Goal: Task Accomplishment & Management: Manage account settings

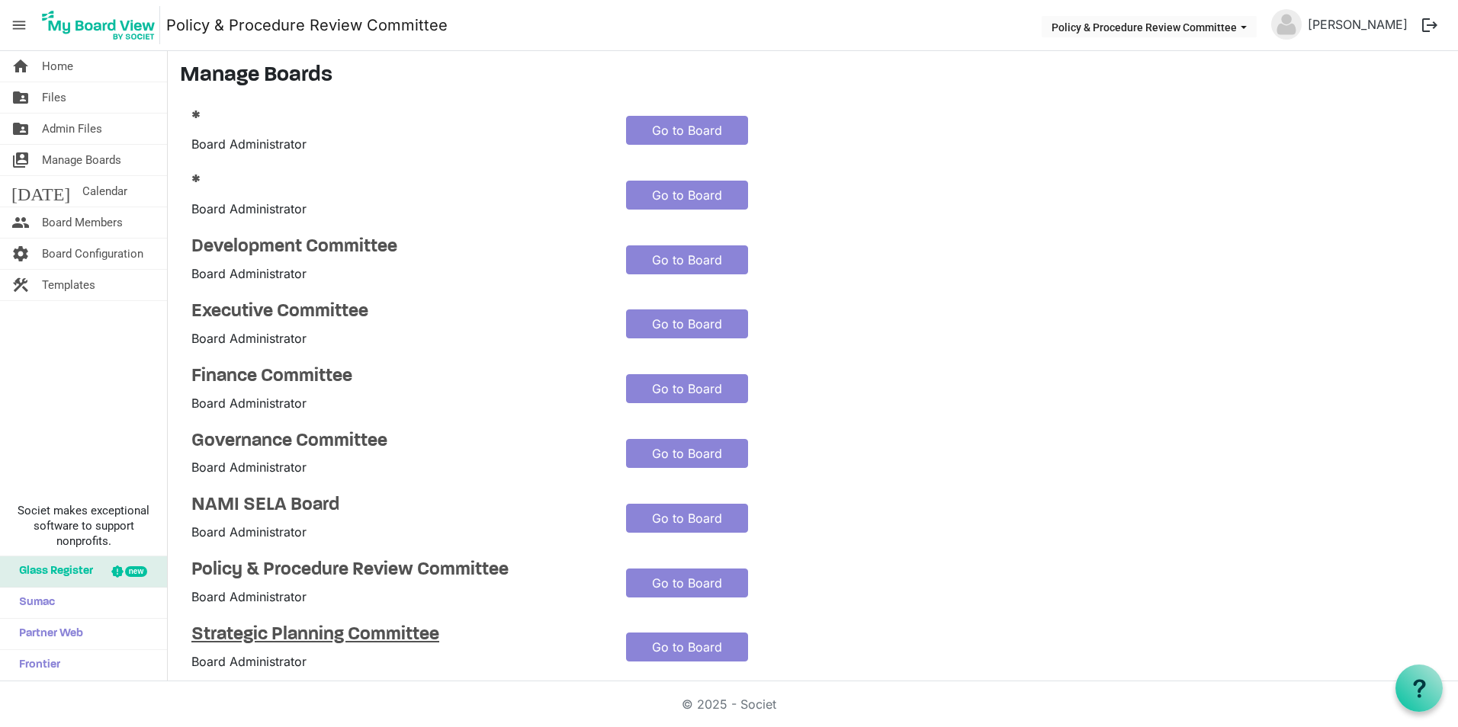
click at [381, 641] on h4 "Strategic Planning Committee" at bounding box center [397, 635] width 412 height 22
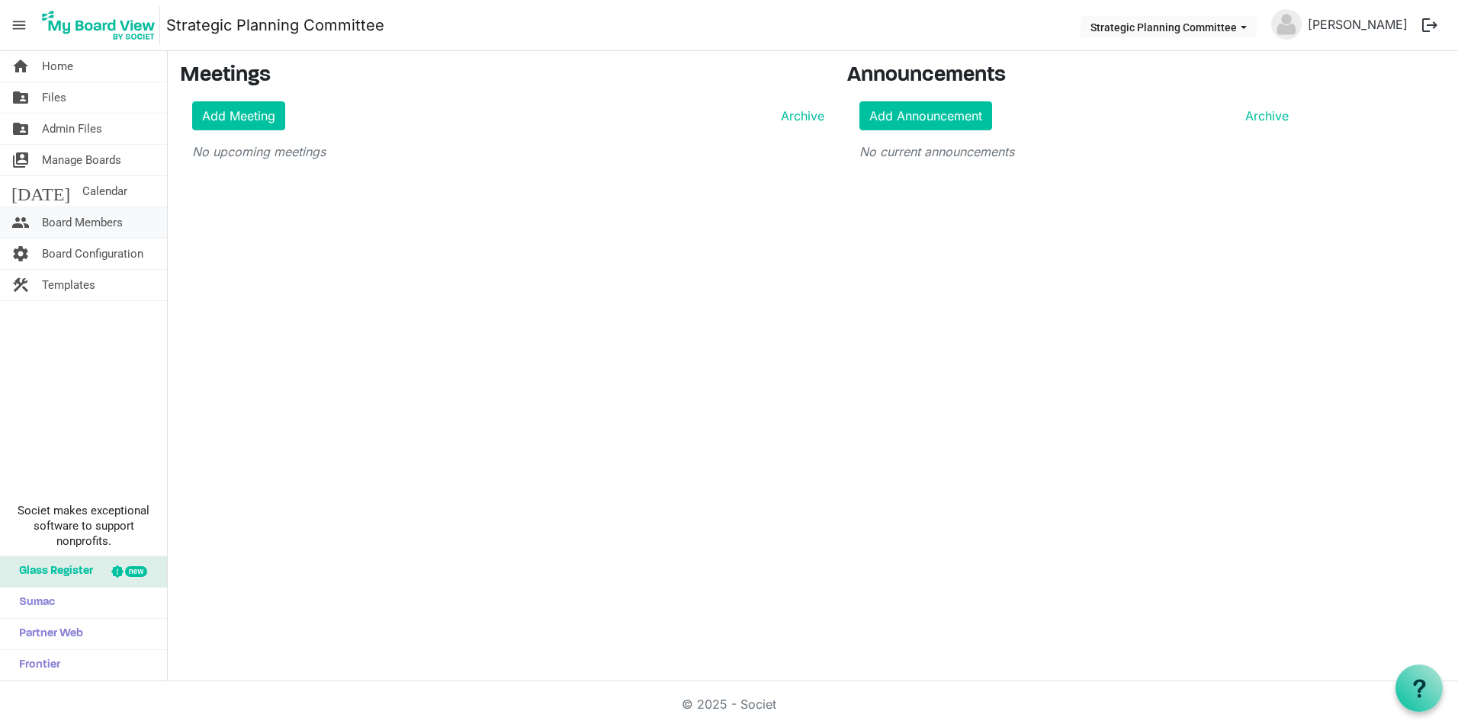
click at [83, 210] on span "Board Members" at bounding box center [82, 222] width 81 height 30
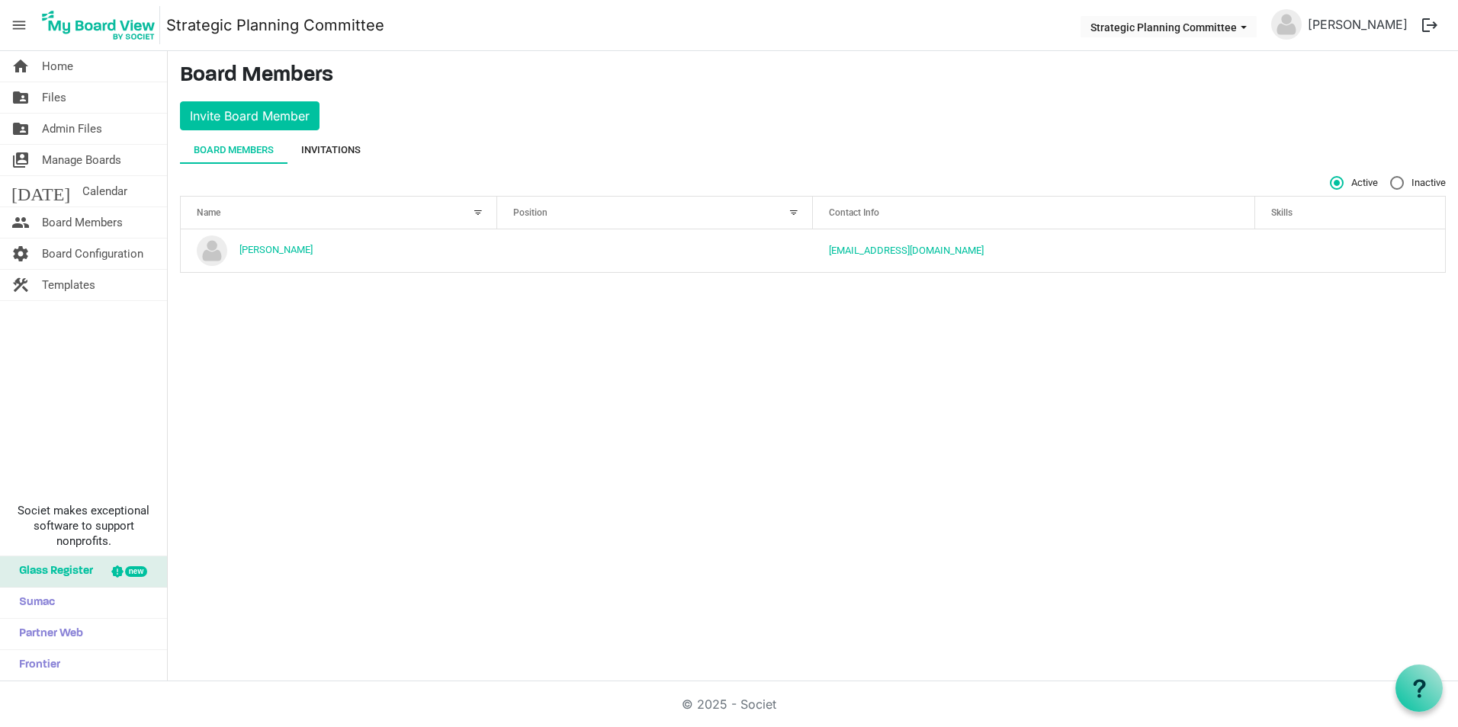
click at [343, 147] on div "Invitations" at bounding box center [330, 150] width 59 height 15
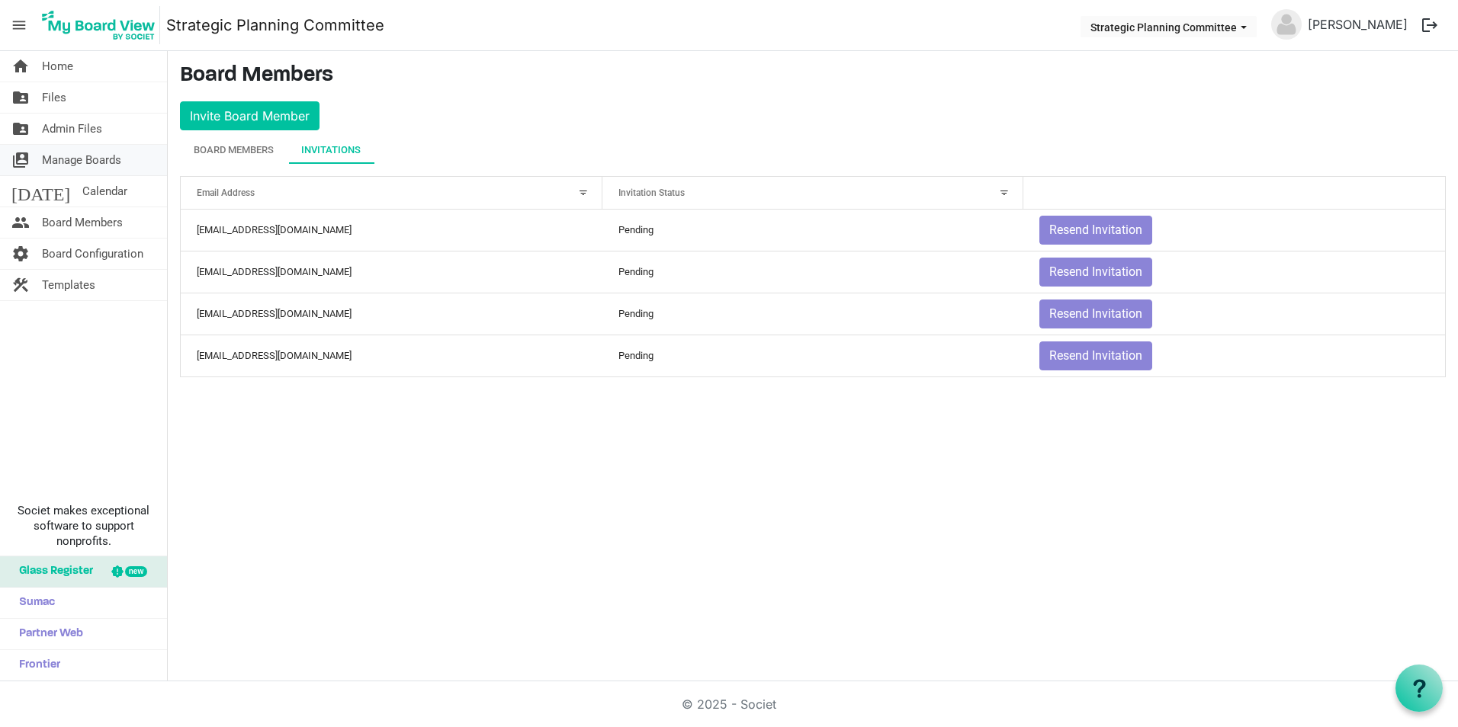
click at [107, 149] on span "Manage Boards" at bounding box center [81, 160] width 79 height 30
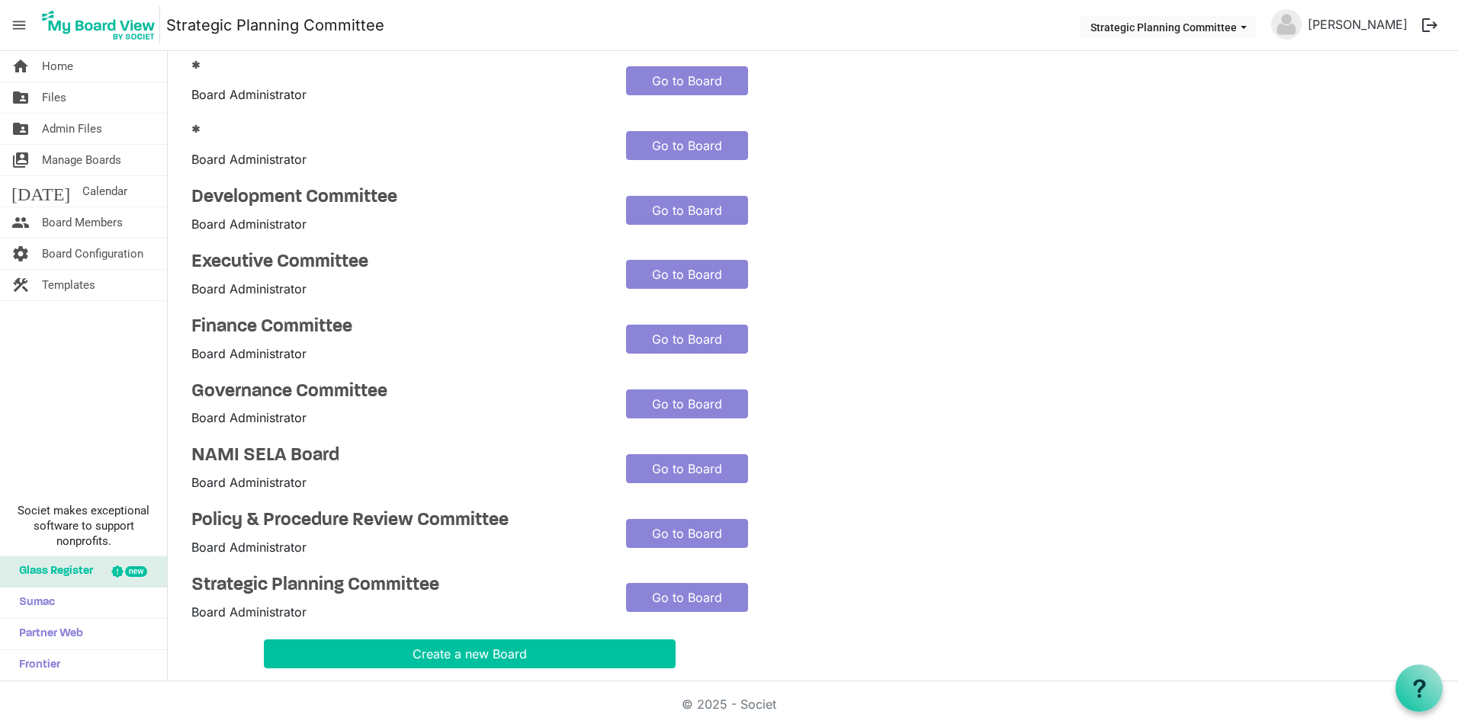
scroll to position [76, 0]
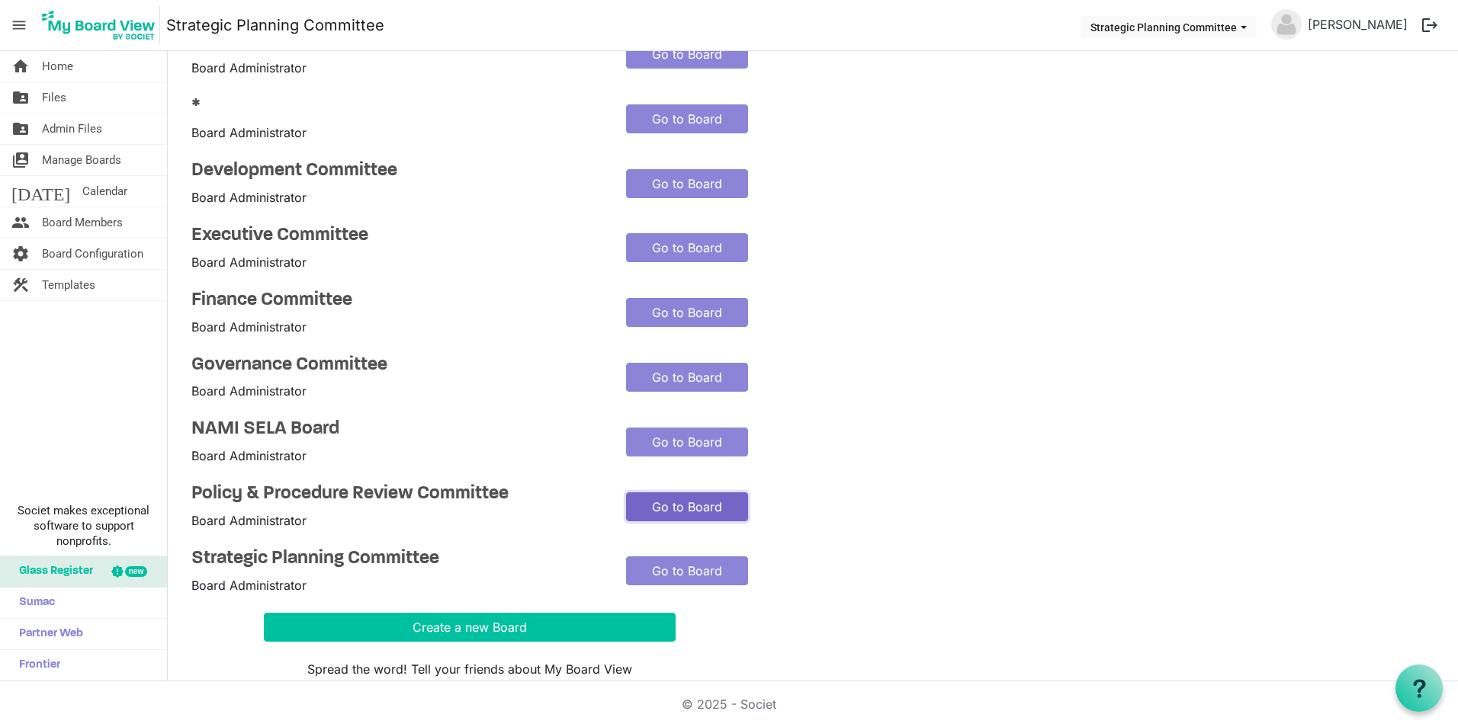
click at [674, 504] on link "Go to Board" at bounding box center [687, 506] width 122 height 29
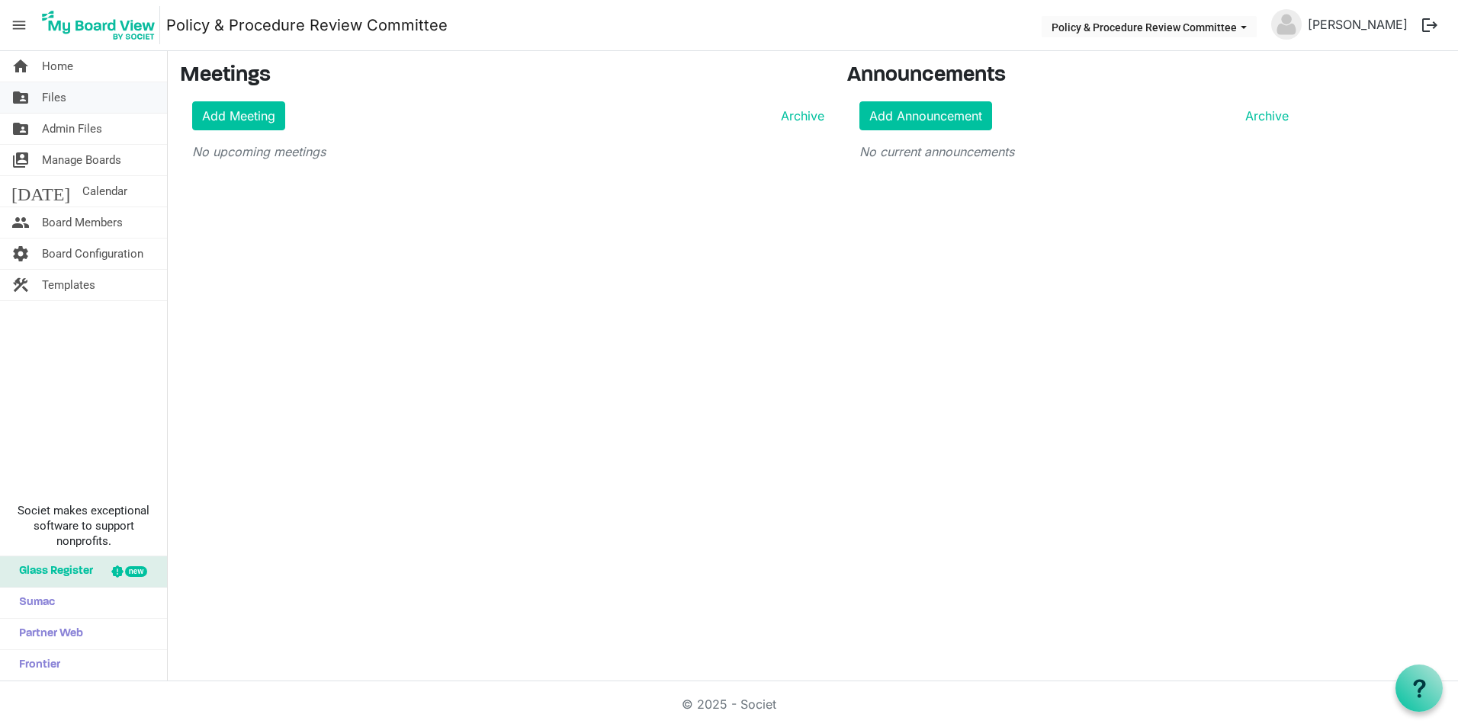
click at [51, 93] on span "Files" at bounding box center [54, 97] width 24 height 30
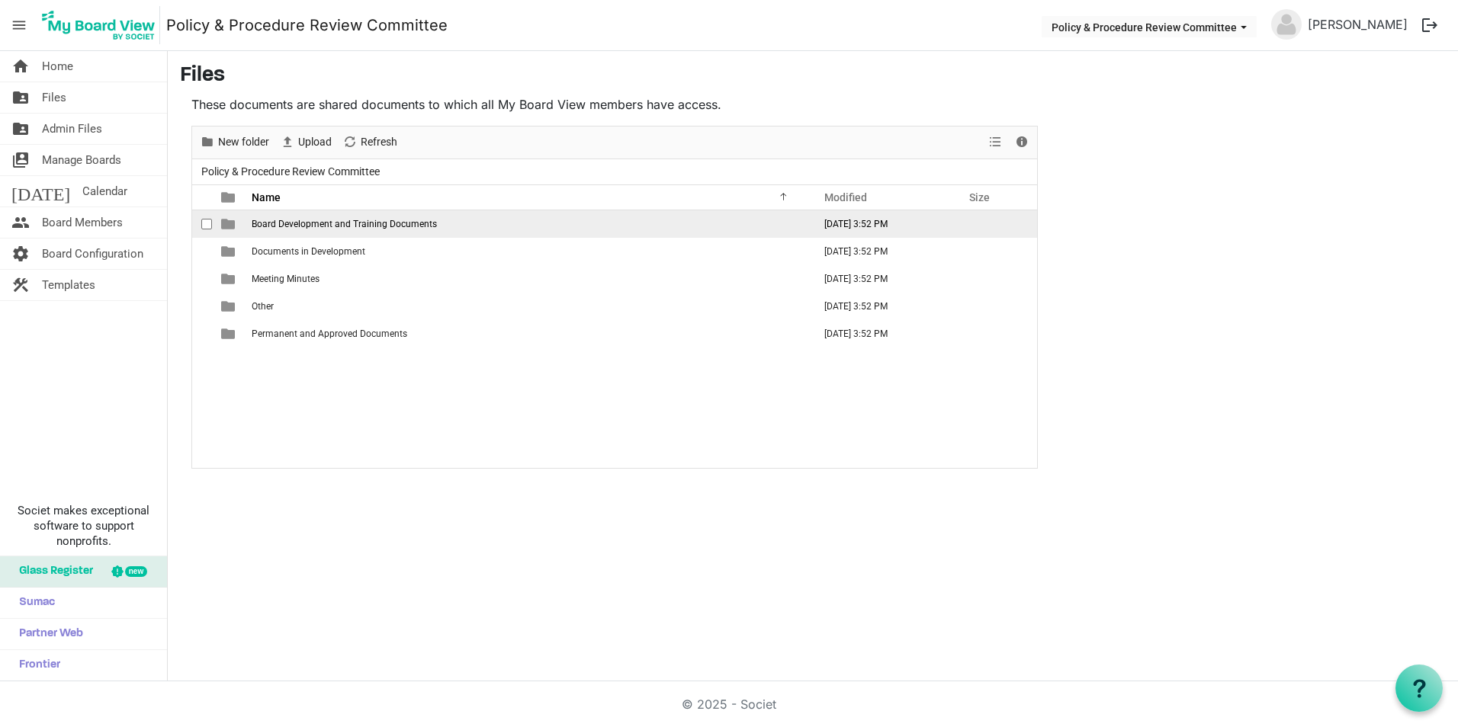
click at [302, 213] on td "Board Development and Training Documents" at bounding box center [527, 223] width 561 height 27
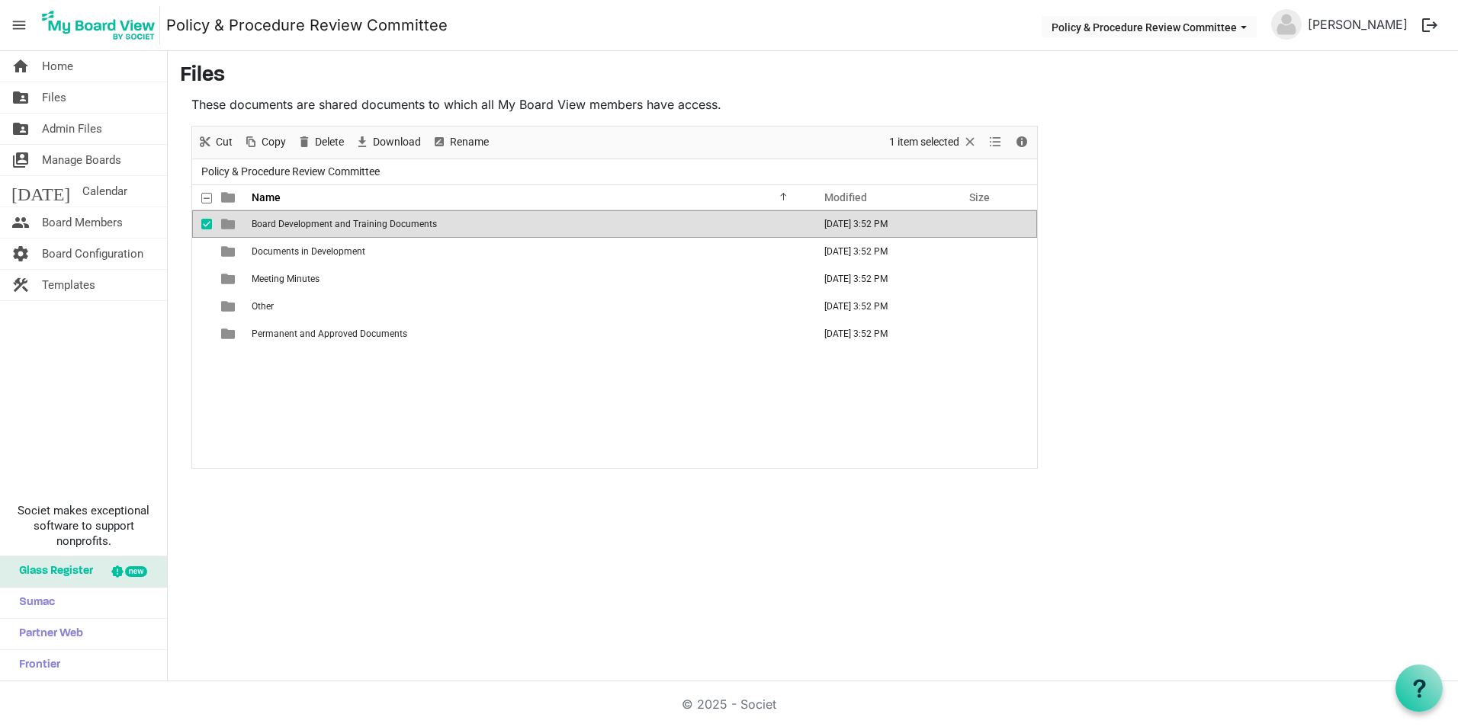
click at [301, 221] on span "Board Development and Training Documents" at bounding box center [344, 224] width 185 height 11
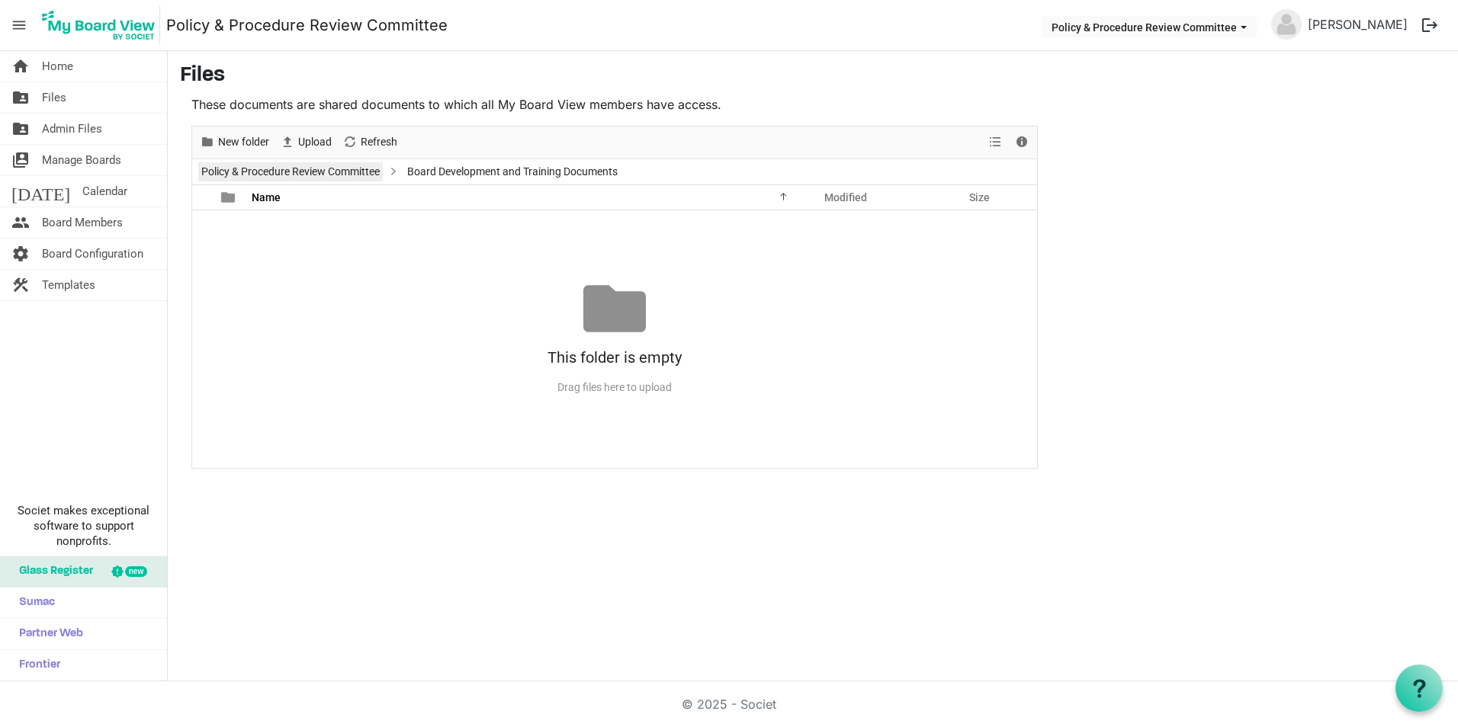
click at [316, 166] on link "Policy & Procedure Review Committee" at bounding box center [290, 171] width 184 height 19
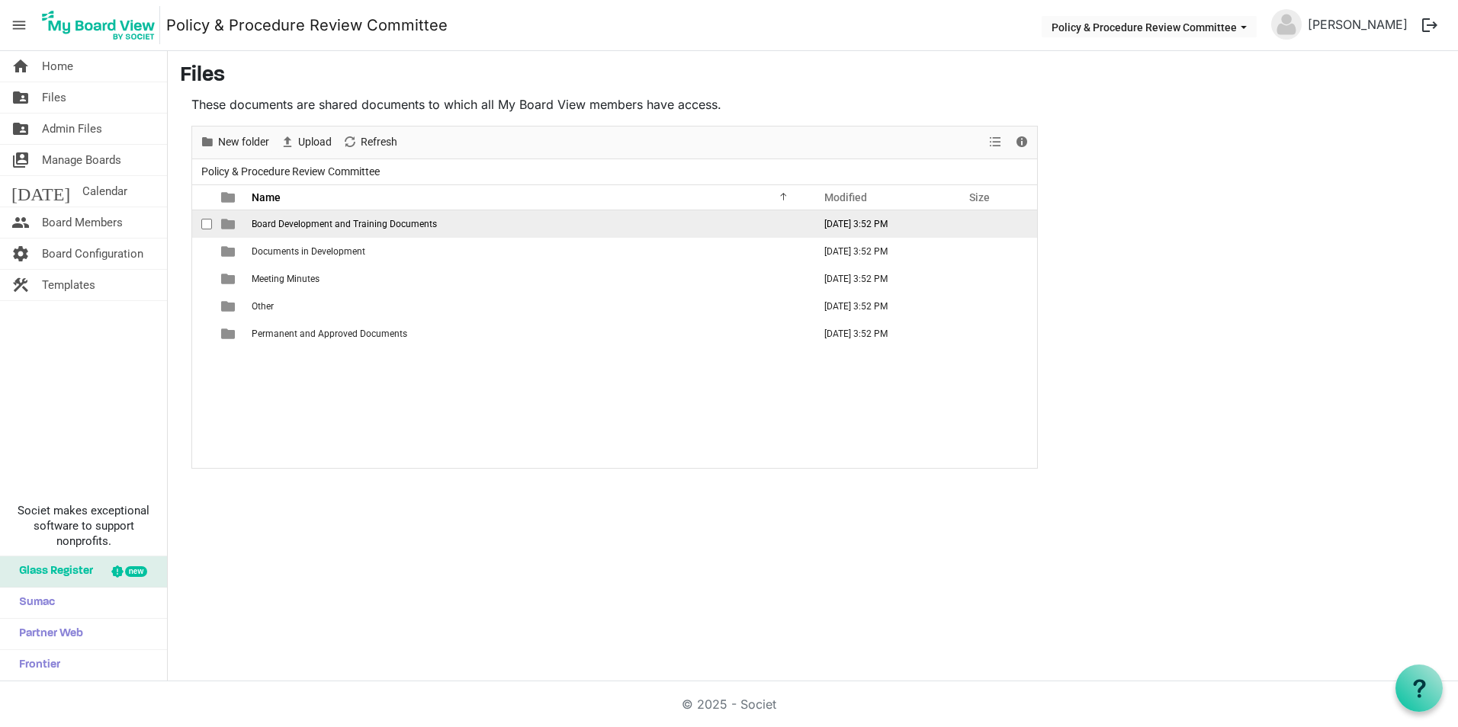
click at [202, 224] on span "checkbox" at bounding box center [206, 224] width 11 height 11
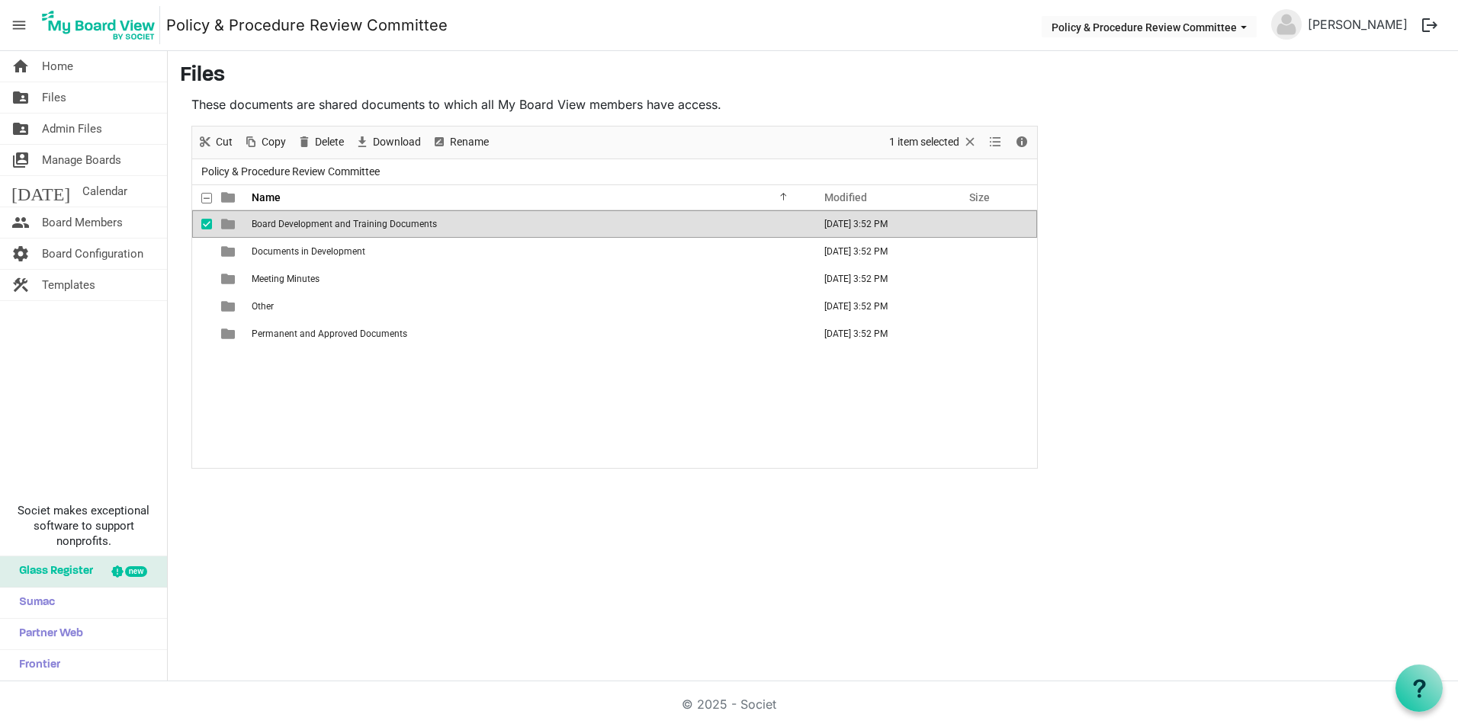
click at [207, 224] on span "checkbox" at bounding box center [206, 224] width 11 height 11
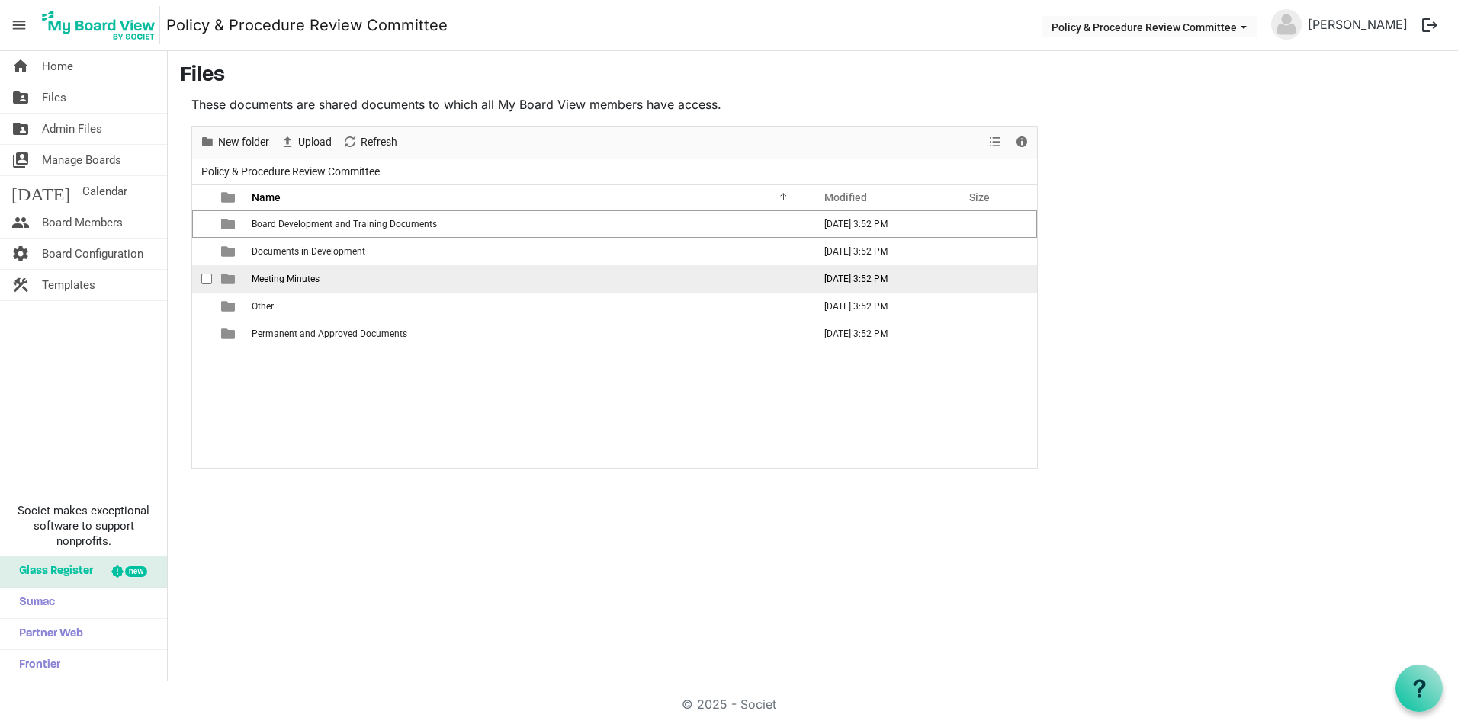
click at [273, 277] on span "Meeting Minutes" at bounding box center [286, 279] width 68 height 11
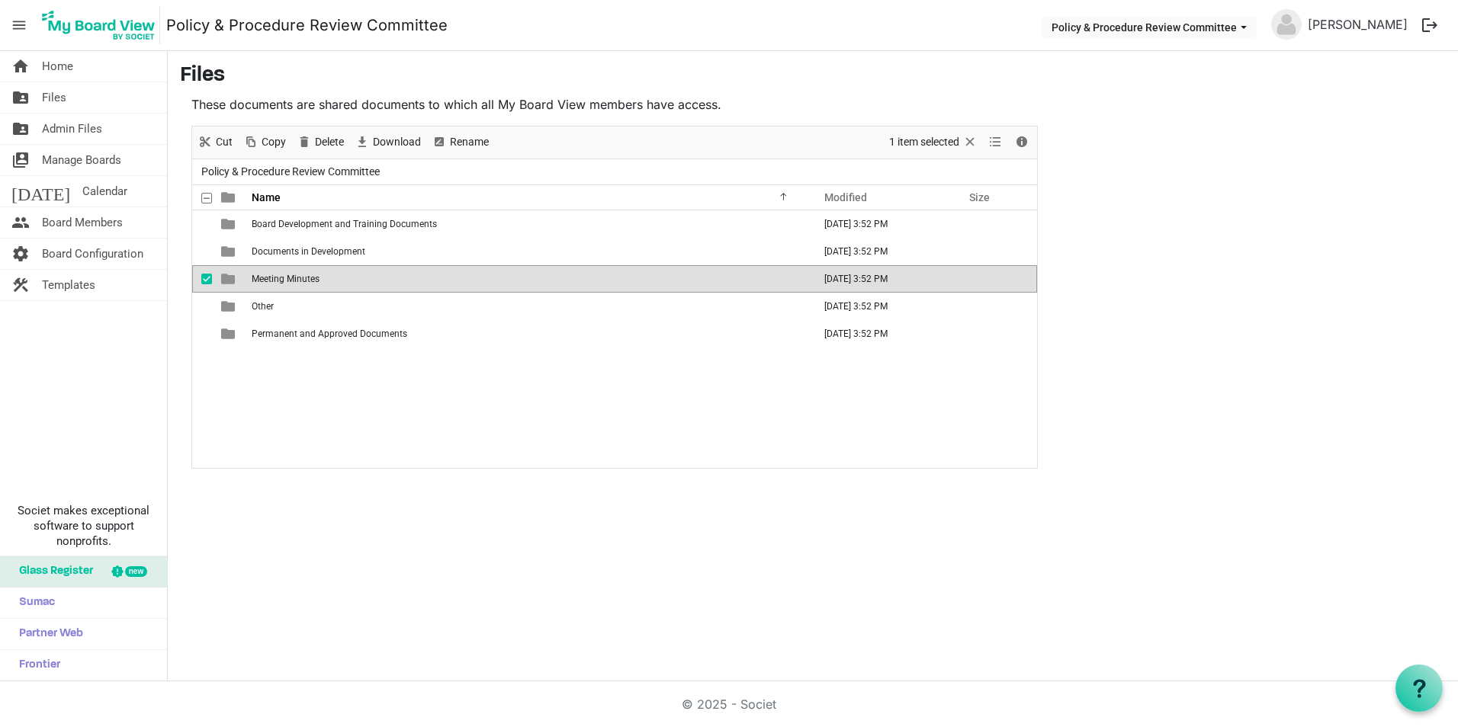
click at [273, 277] on span "Meeting Minutes" at bounding box center [286, 279] width 68 height 11
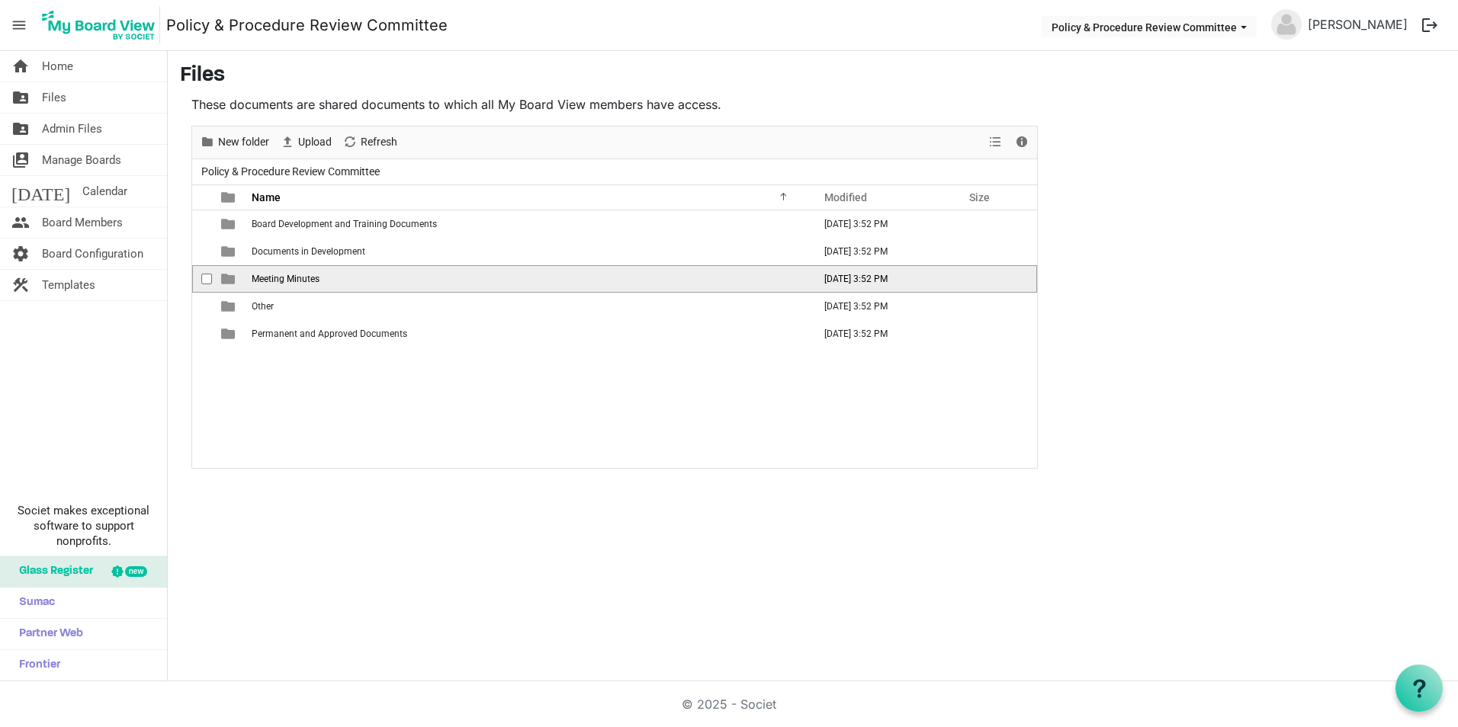
click at [273, 277] on span "Meeting Minutes" at bounding box center [286, 279] width 68 height 11
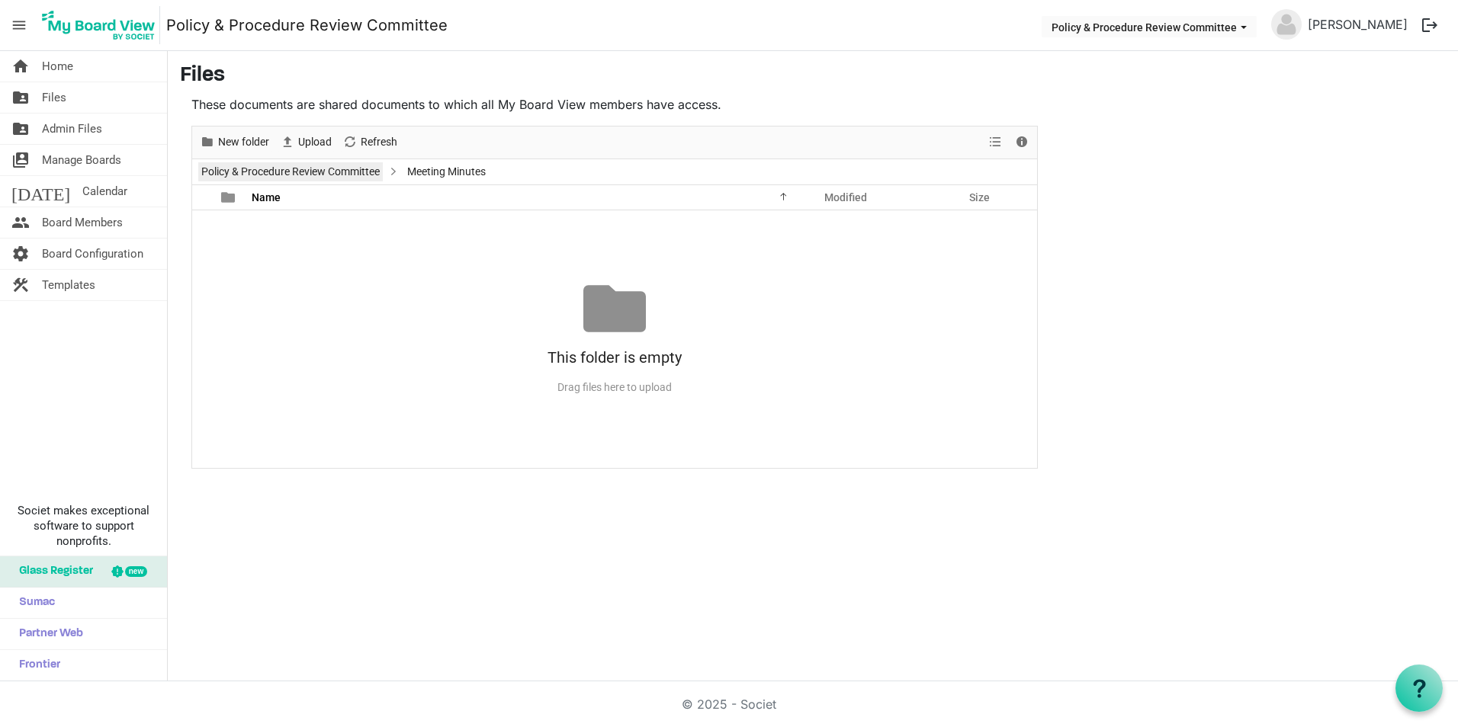
click at [338, 173] on link "Policy & Procedure Review Committee" at bounding box center [290, 171] width 184 height 19
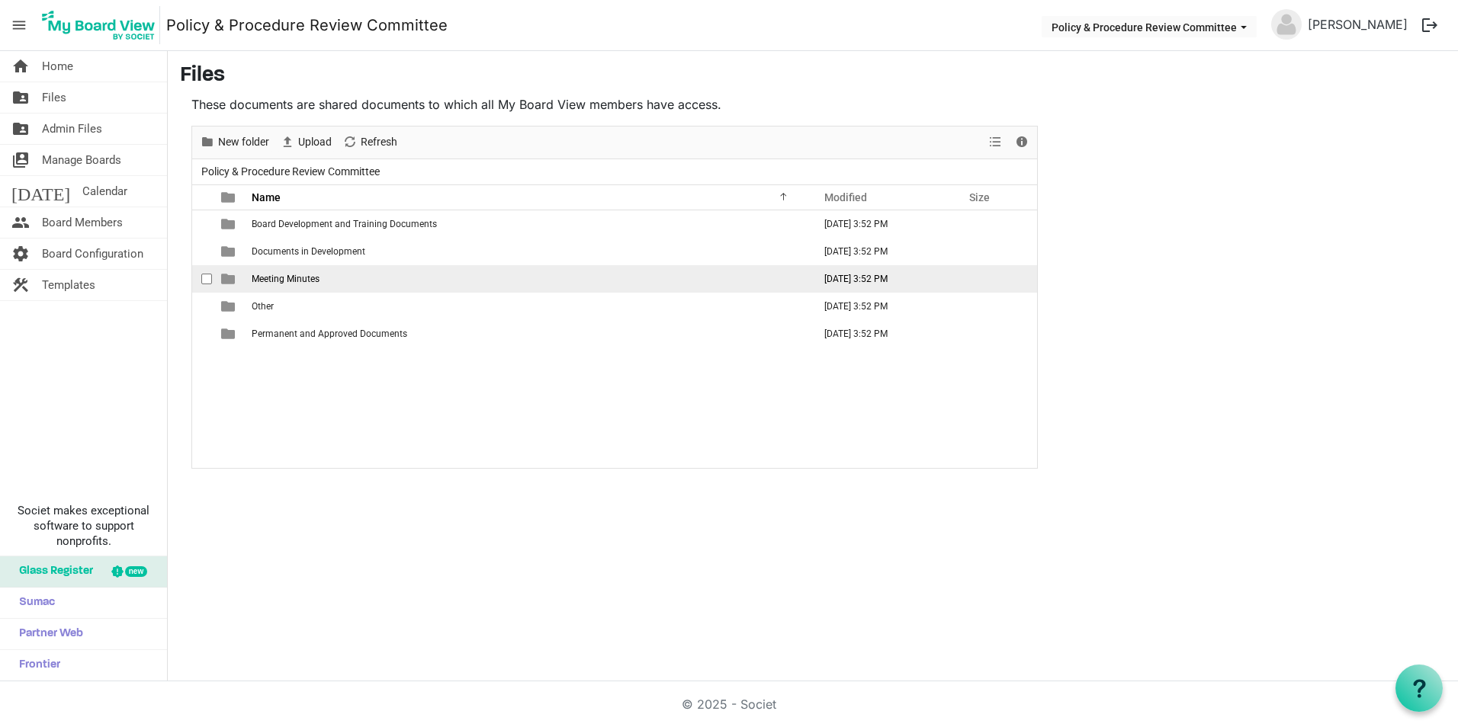
click at [201, 280] on span "checkbox" at bounding box center [206, 279] width 11 height 11
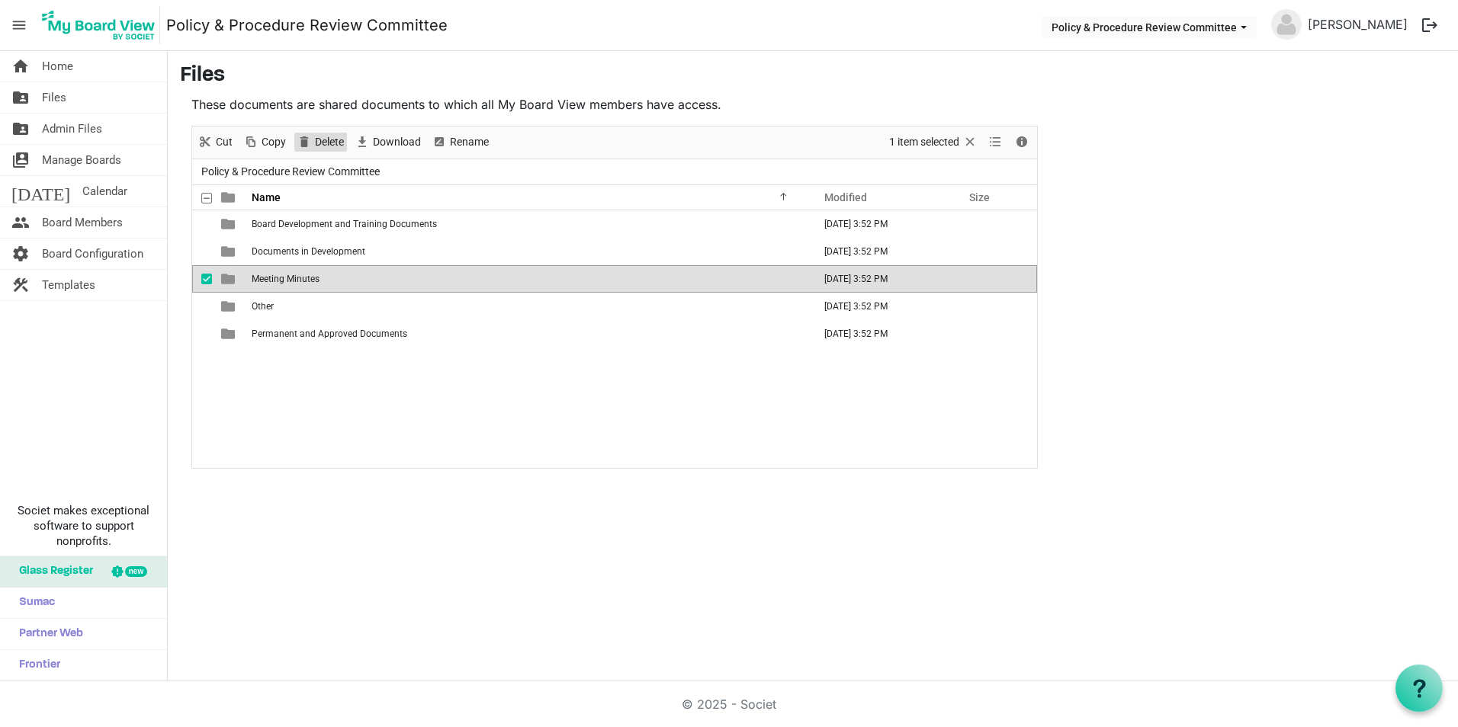
click at [326, 146] on span "Delete" at bounding box center [329, 142] width 32 height 19
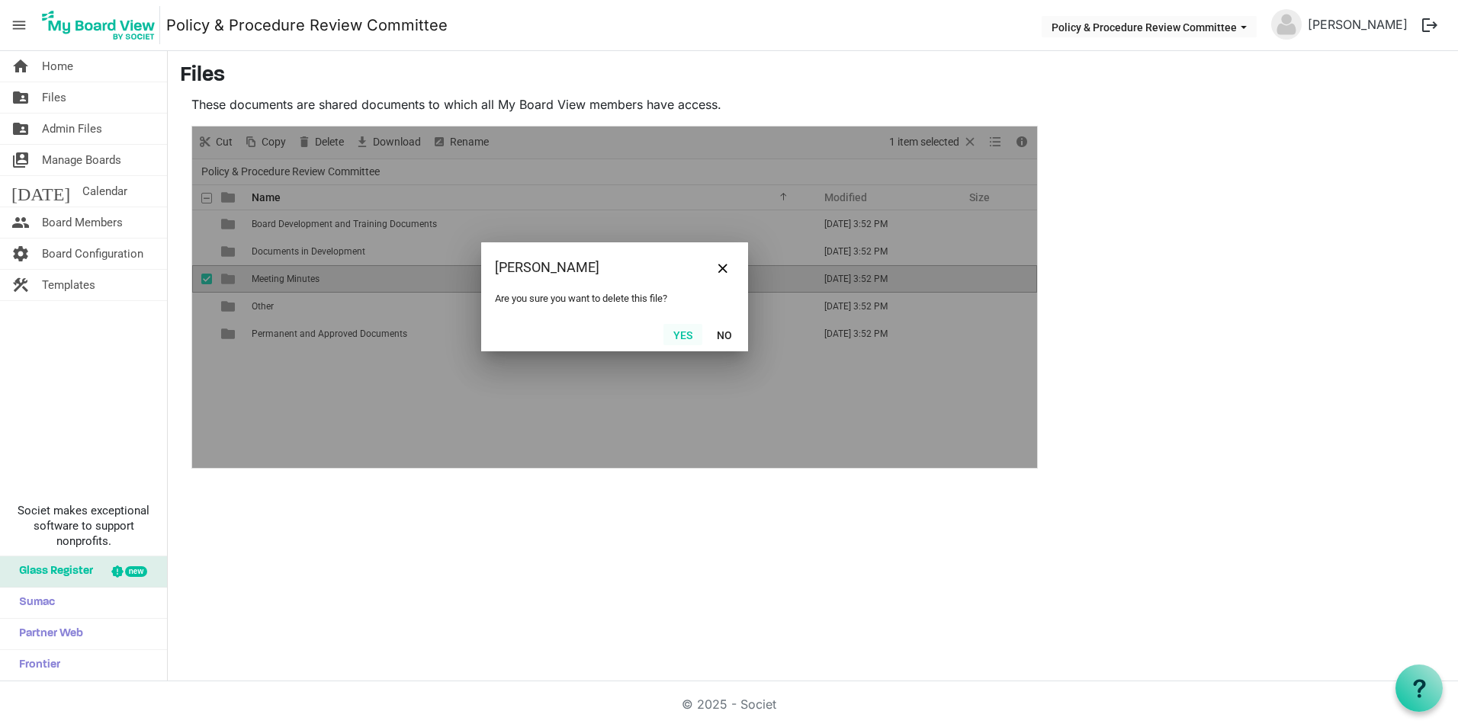
click at [677, 335] on button "Yes" at bounding box center [682, 334] width 39 height 21
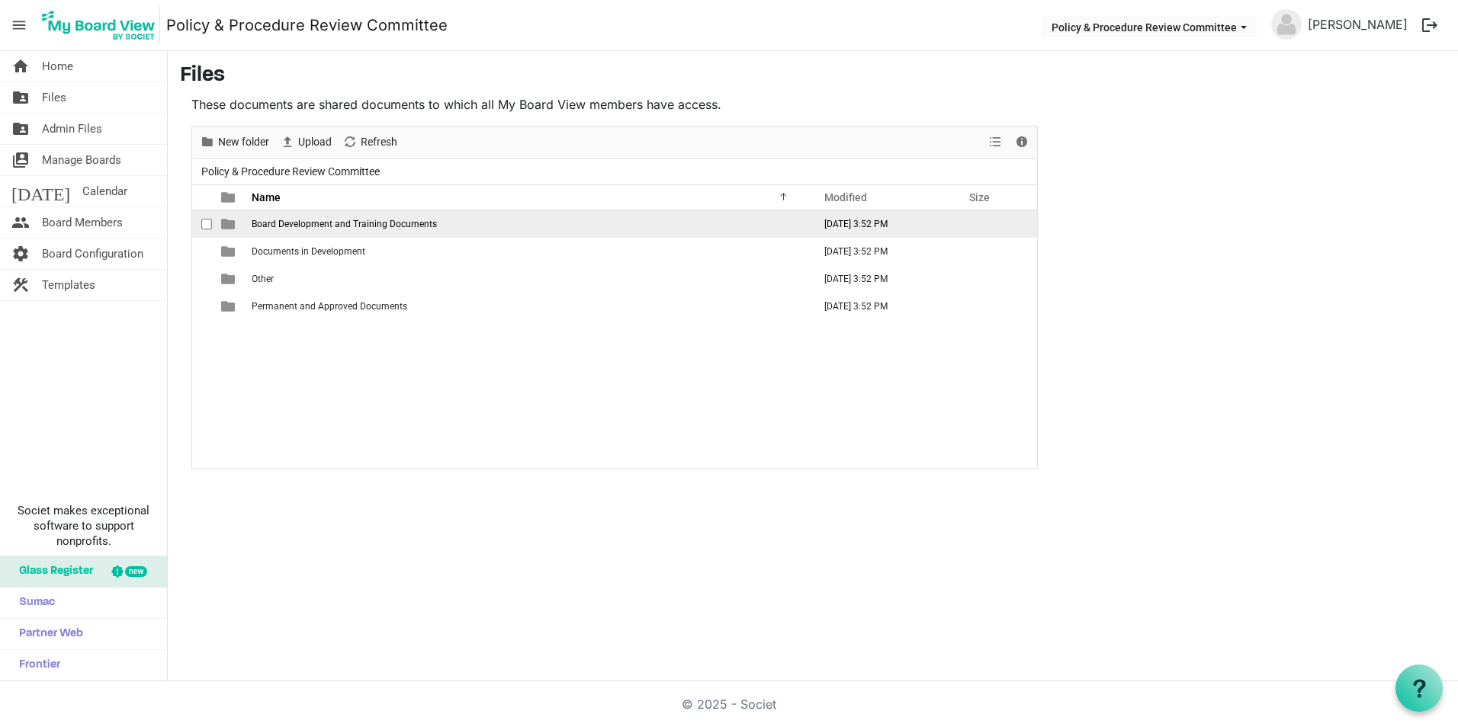
click at [207, 223] on span "checkbox" at bounding box center [206, 224] width 11 height 11
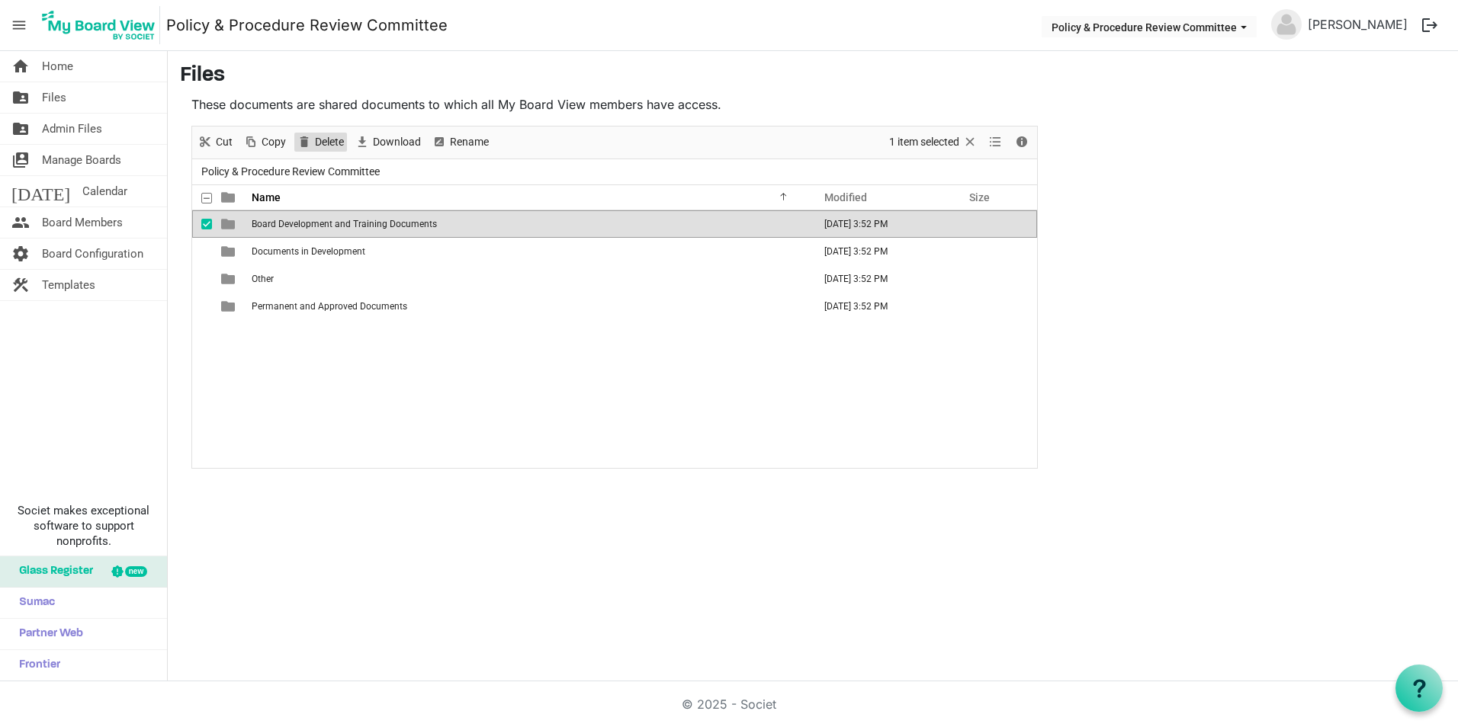
click at [316, 147] on span "Delete" at bounding box center [329, 142] width 32 height 19
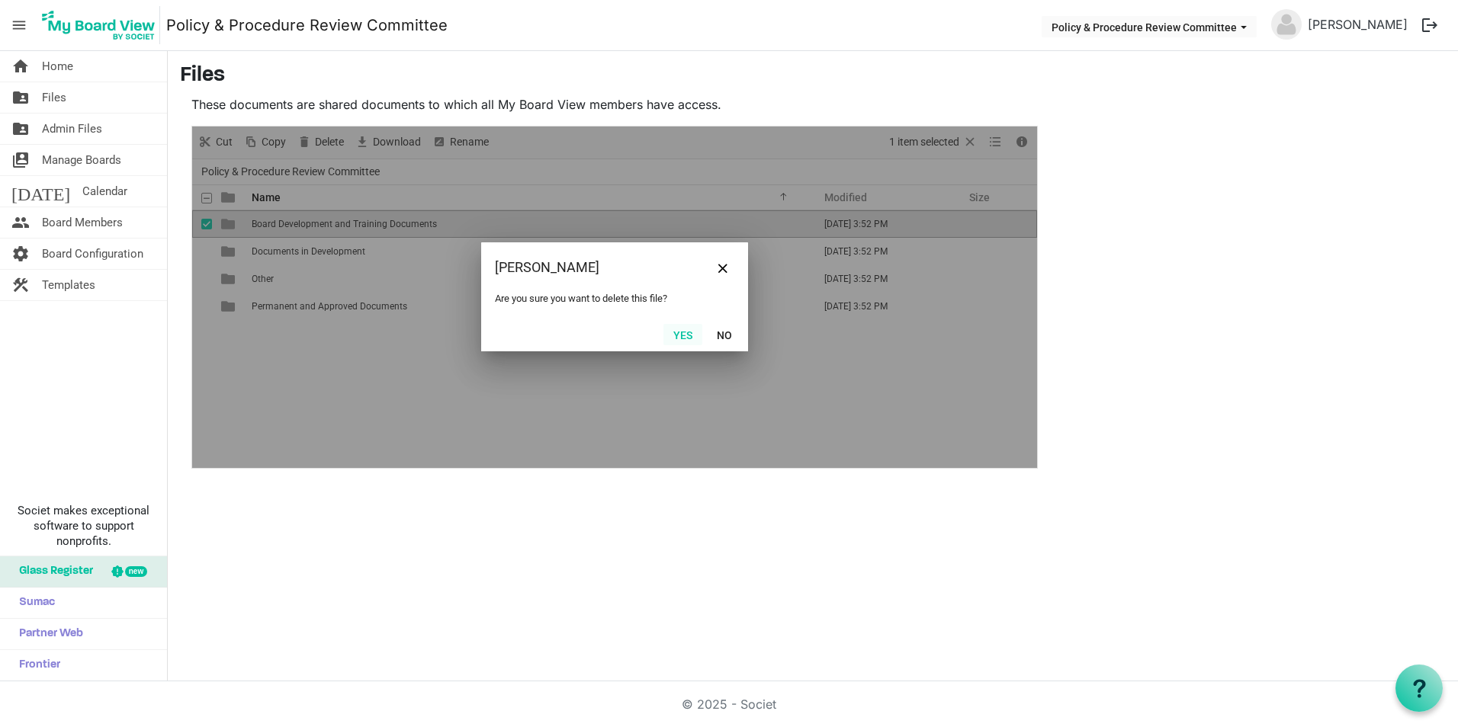
click at [677, 333] on button "Yes" at bounding box center [682, 334] width 39 height 21
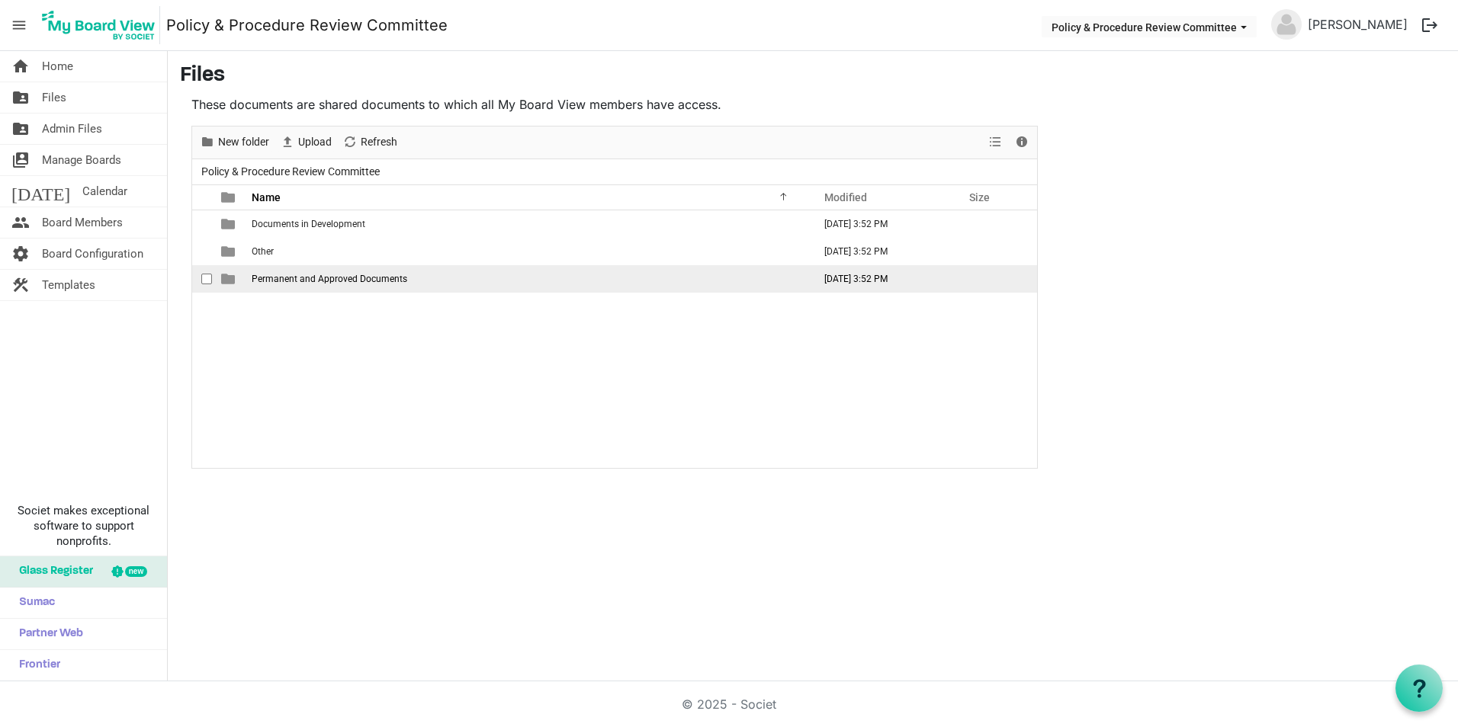
click at [213, 277] on div "checkbox" at bounding box center [210, 278] width 18 height 15
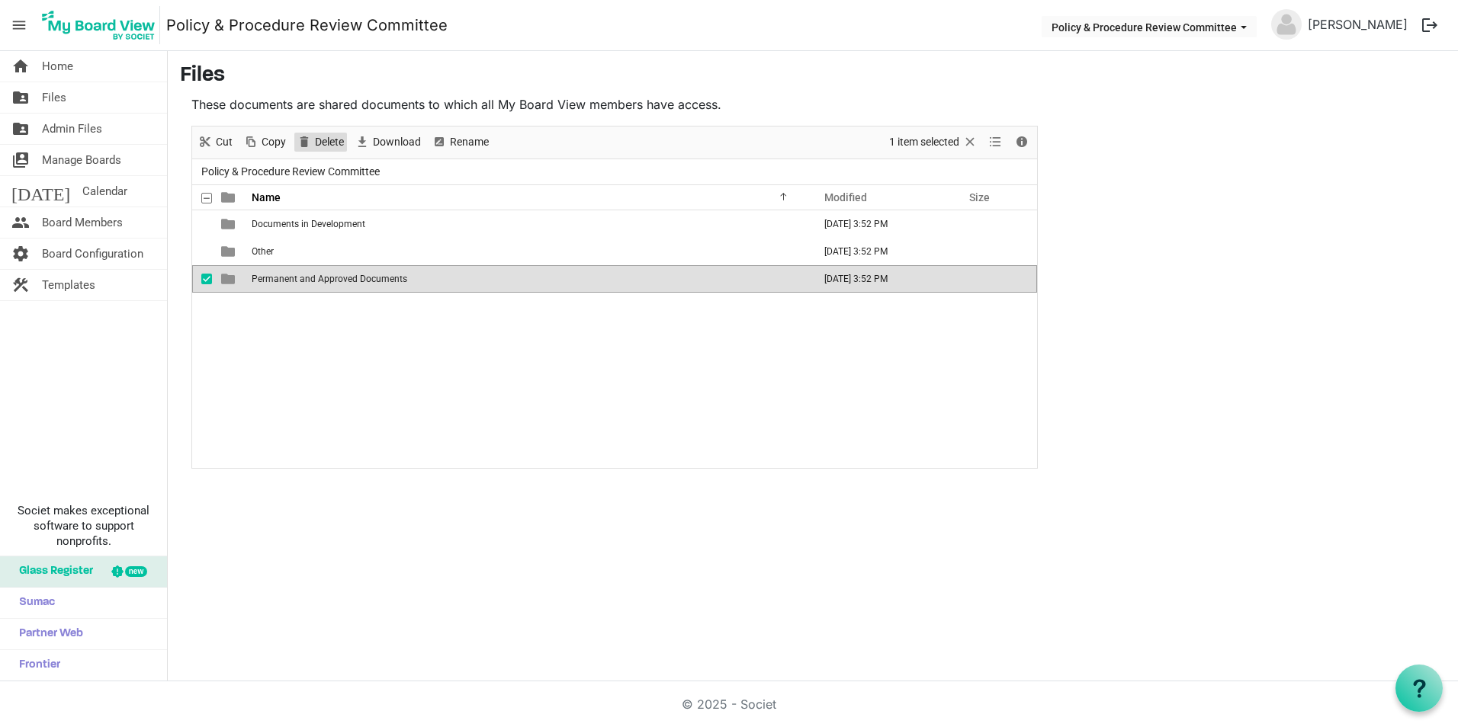
click at [329, 142] on span "Delete" at bounding box center [329, 142] width 32 height 19
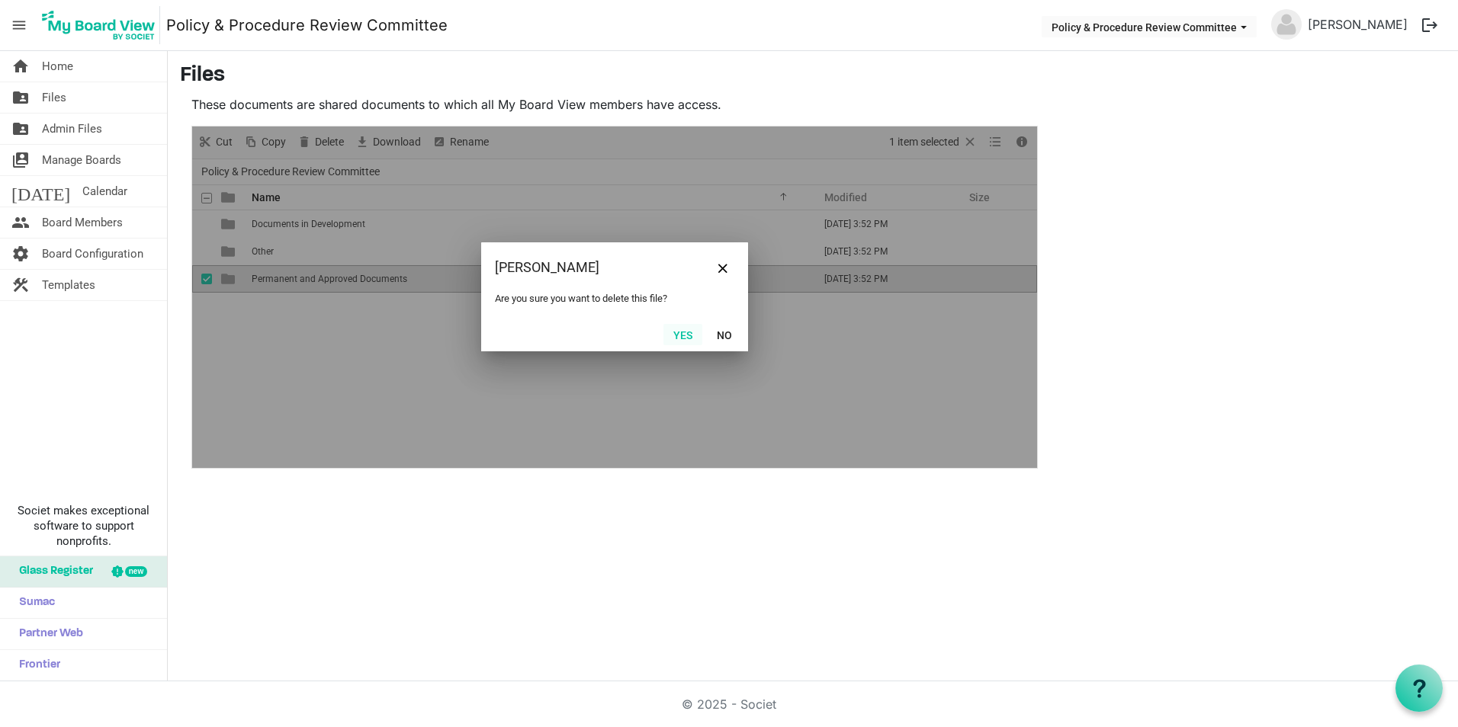
click at [689, 332] on button "Yes" at bounding box center [682, 334] width 39 height 21
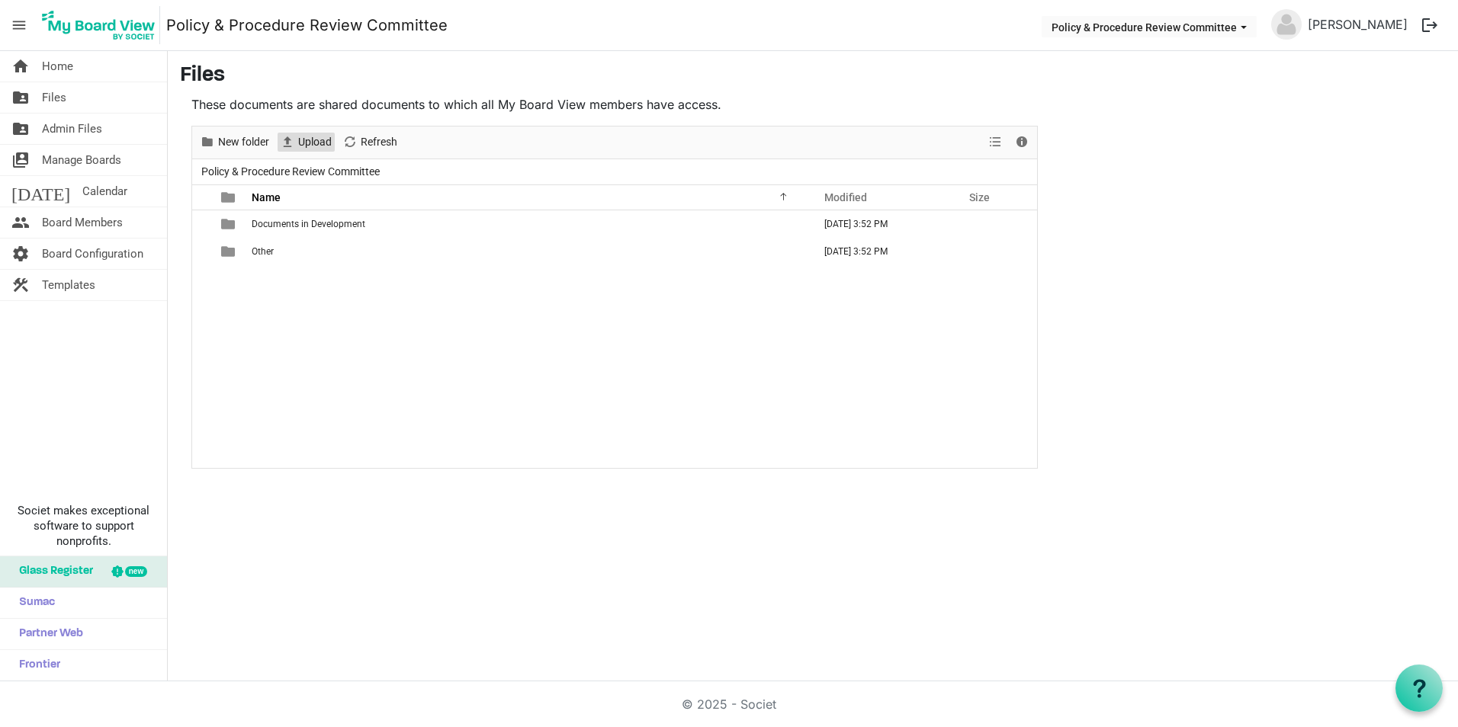
click at [307, 149] on span "Upload" at bounding box center [315, 142] width 37 height 19
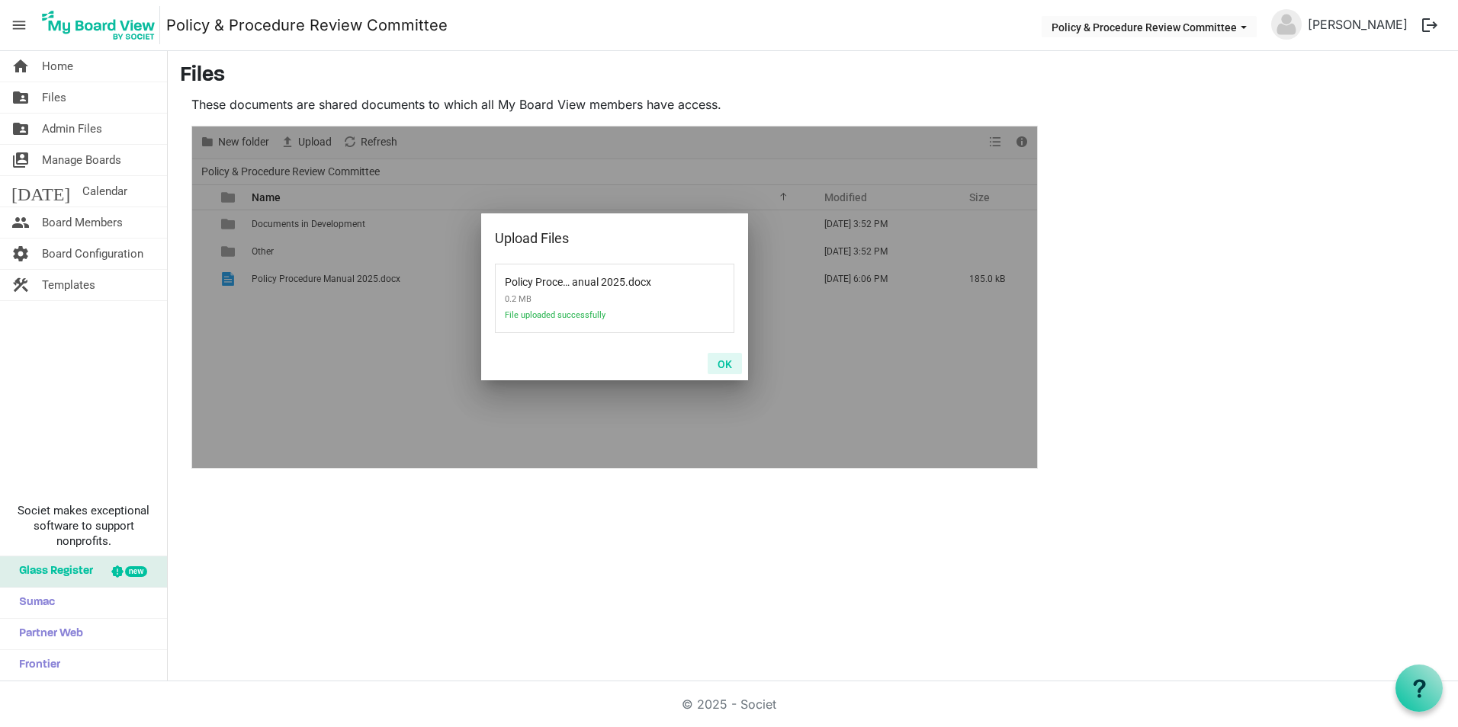
click at [722, 362] on button "OK" at bounding box center [724, 363] width 34 height 21
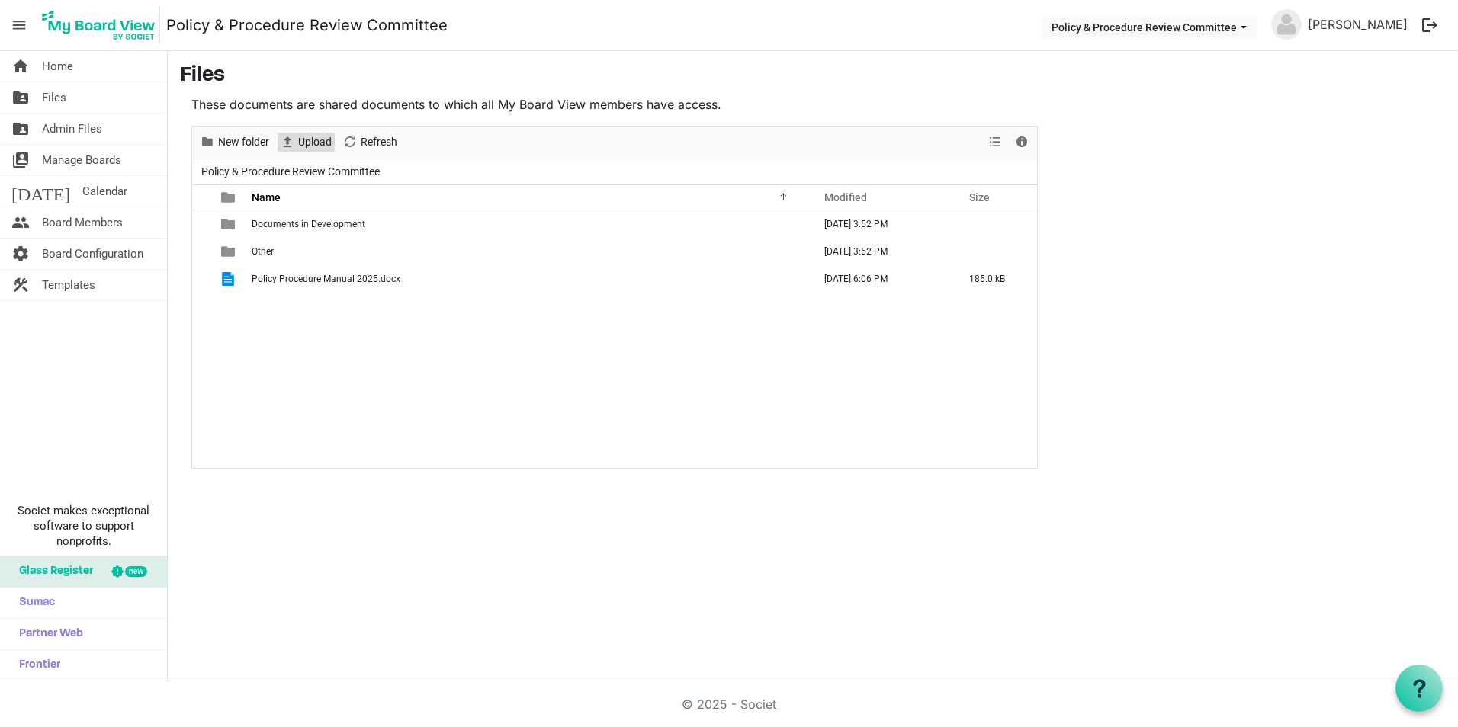
click at [313, 140] on span "Upload" at bounding box center [315, 142] width 37 height 19
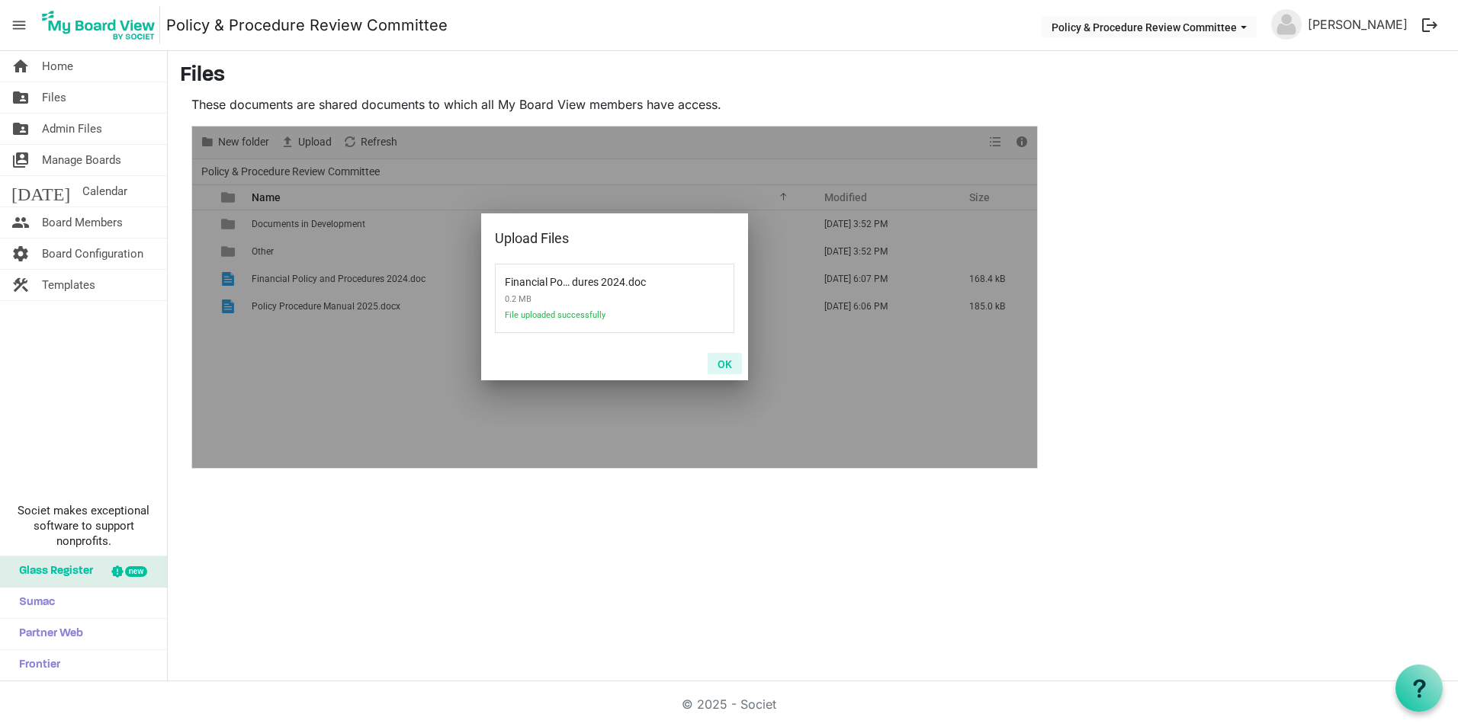
click at [723, 364] on button "OK" at bounding box center [724, 363] width 34 height 21
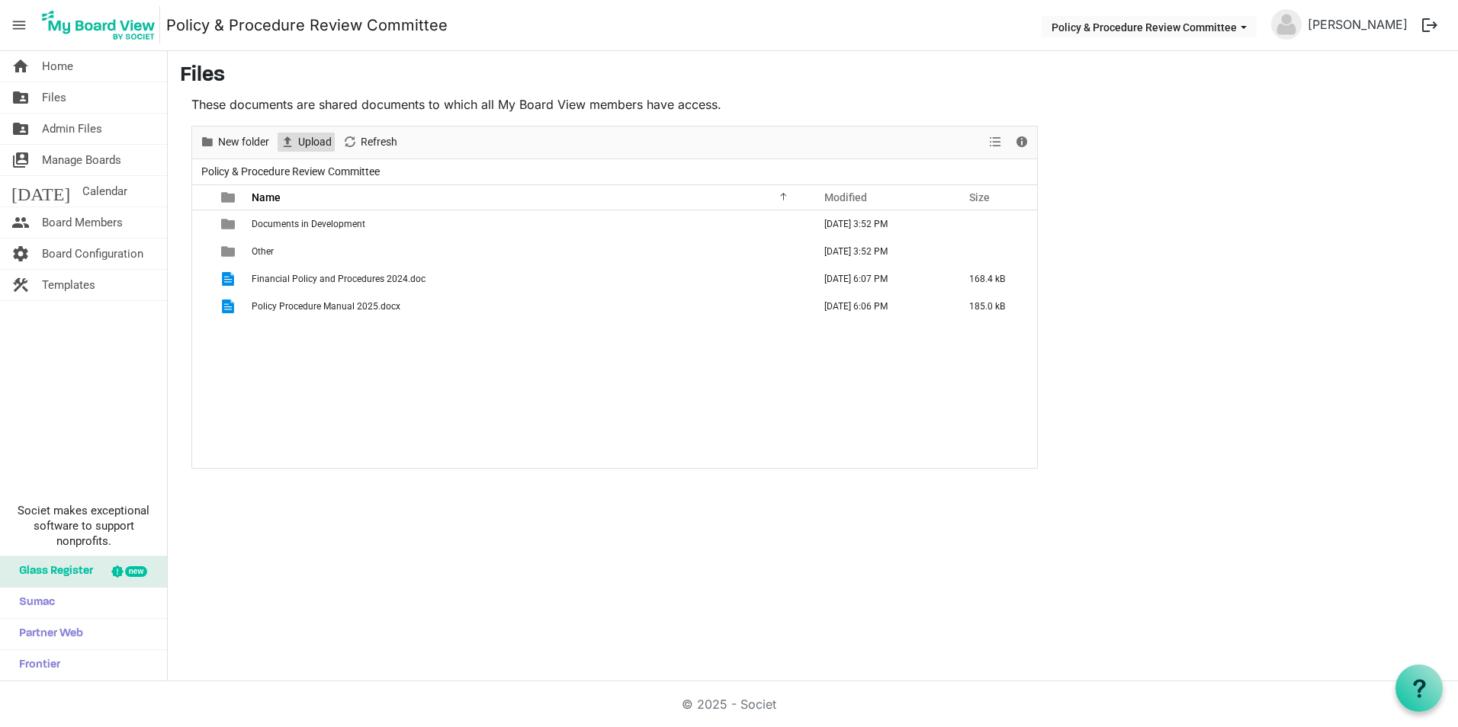
click at [303, 133] on span "Upload" at bounding box center [315, 142] width 37 height 19
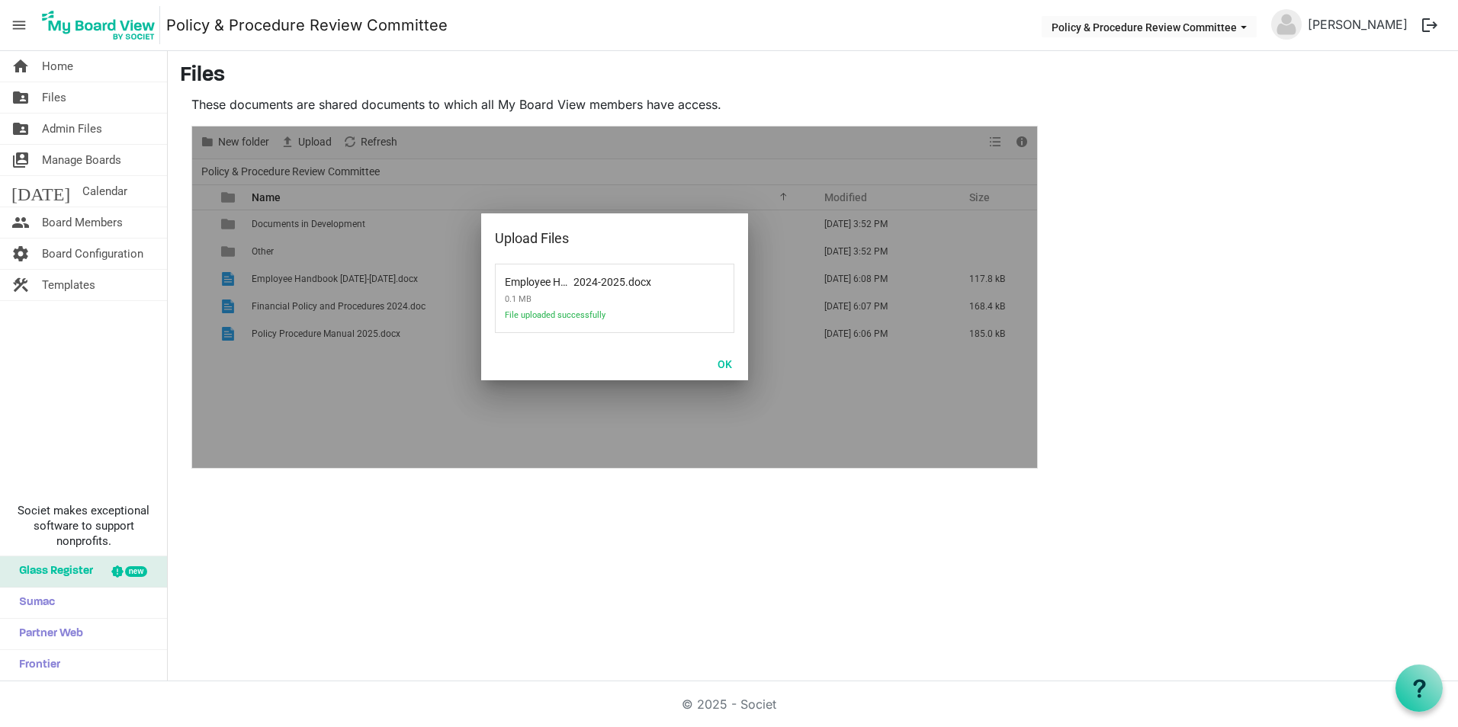
click at [485, 559] on div "home Home folder_shared Files folder_shared Admin Files switch_account Manage B…" at bounding box center [729, 366] width 1458 height 630
click at [723, 363] on button "OK" at bounding box center [724, 363] width 34 height 21
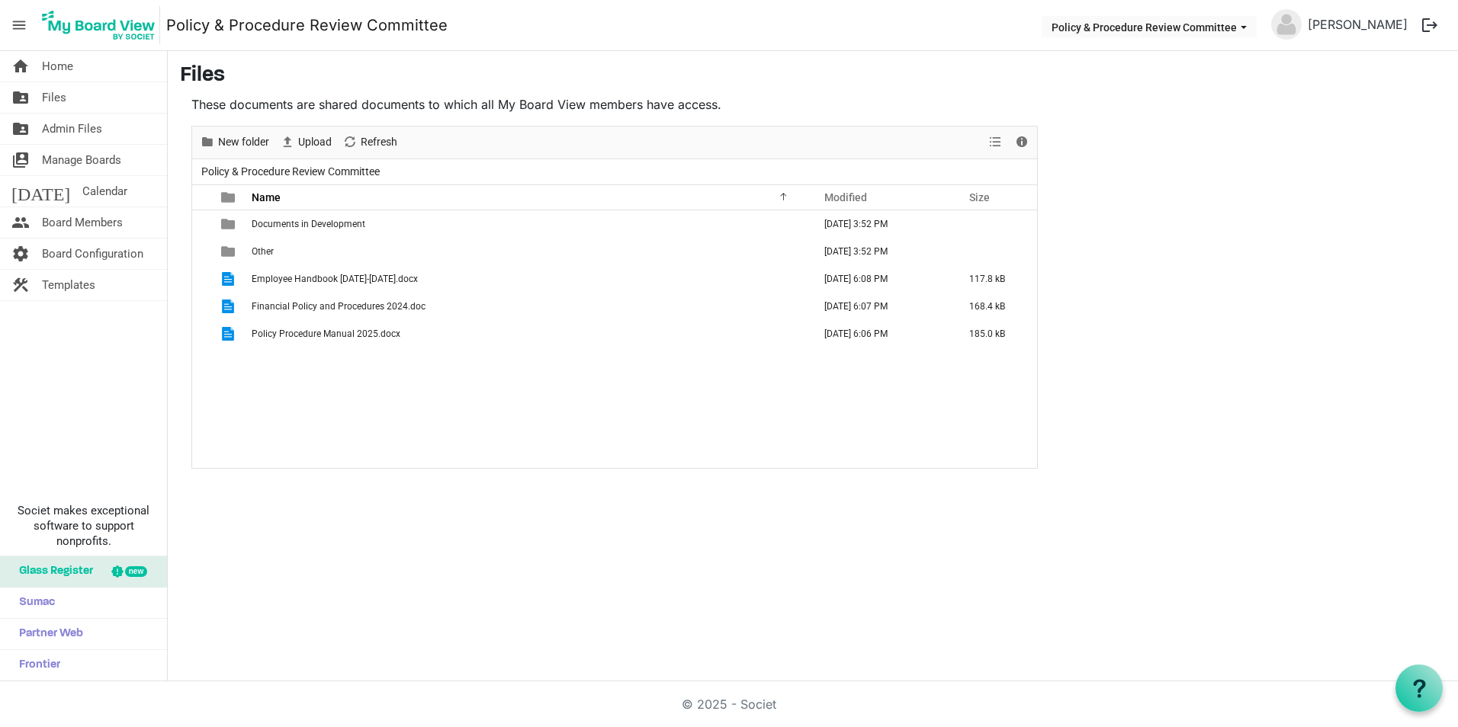
click at [489, 540] on div "home Home folder_shared Files folder_shared Admin Files switch_account Manage B…" at bounding box center [729, 366] width 1458 height 630
click at [84, 164] on span "Manage Boards" at bounding box center [81, 160] width 79 height 30
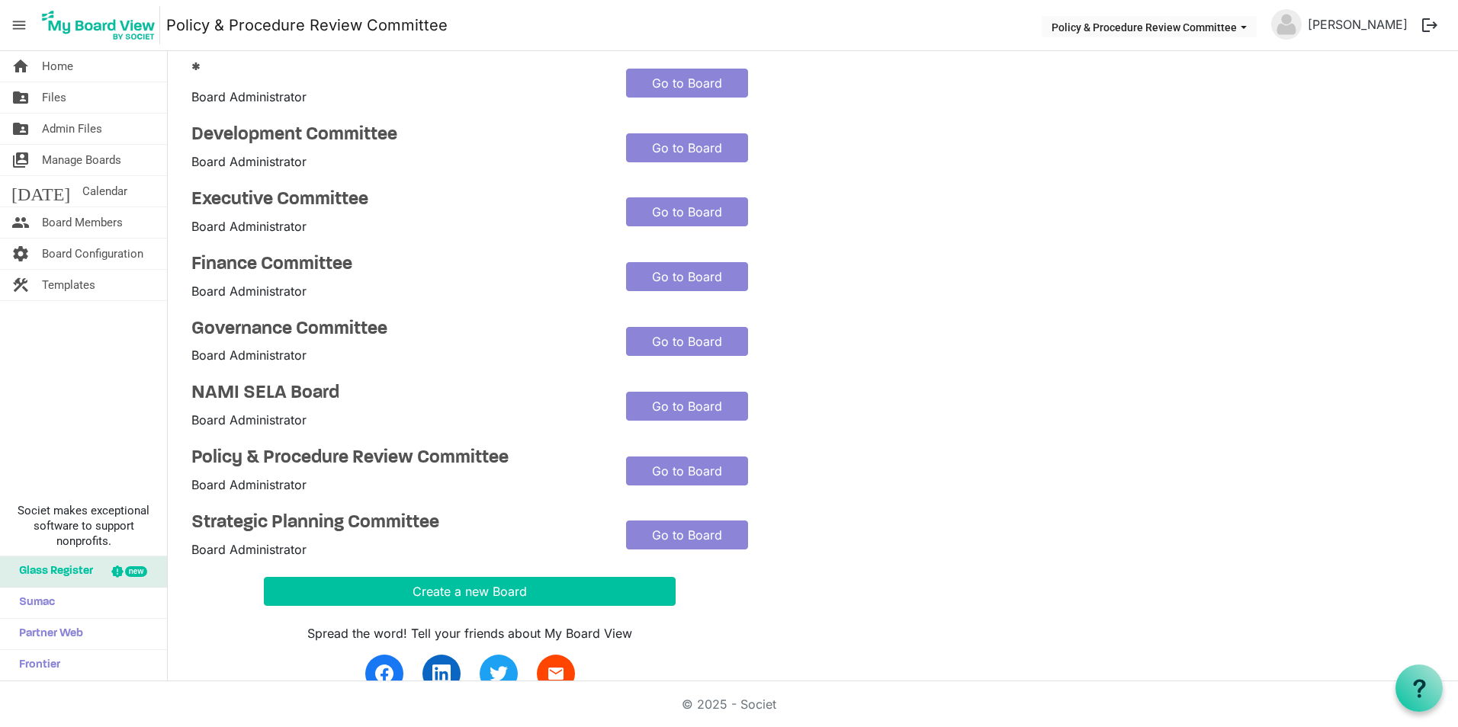
scroll to position [152, 0]
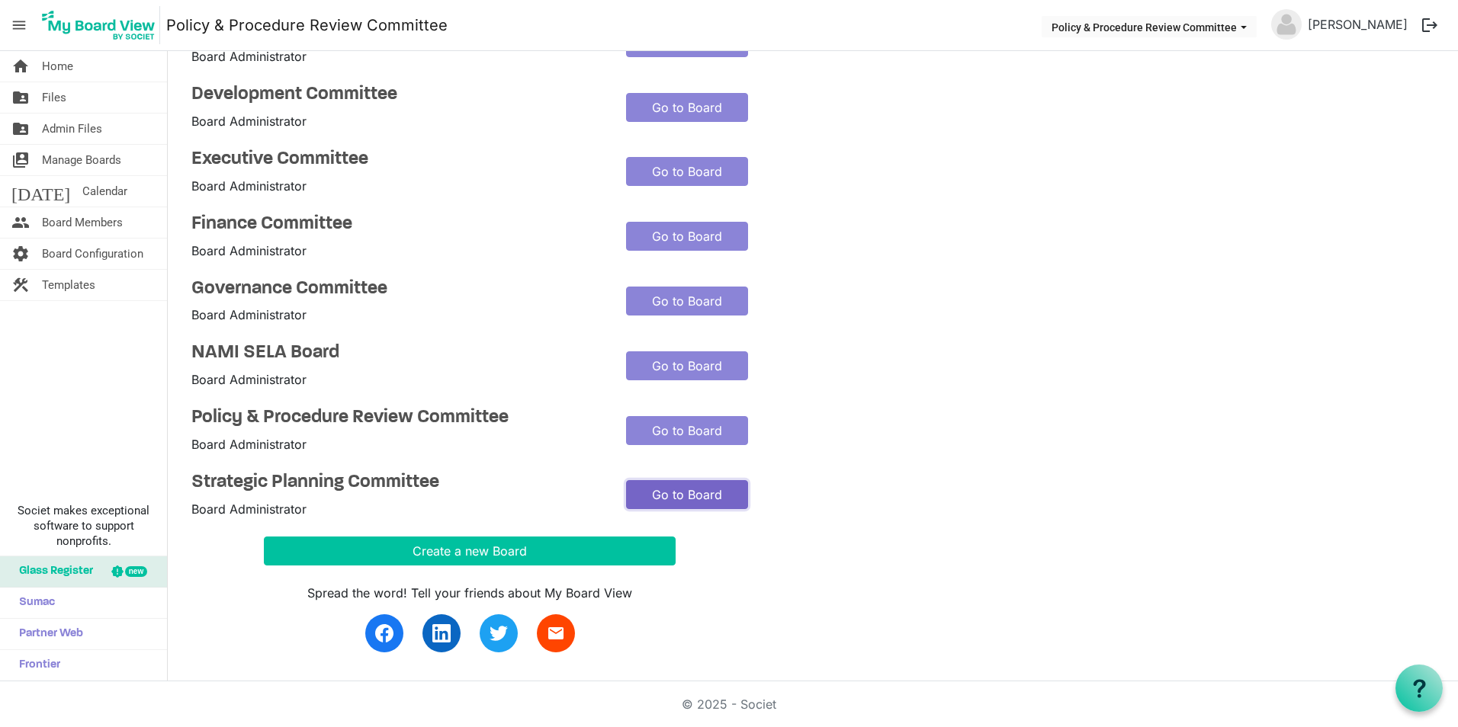
click at [704, 488] on link "Go to Board" at bounding box center [687, 494] width 122 height 29
click at [656, 499] on link "Go to Board" at bounding box center [687, 494] width 122 height 29
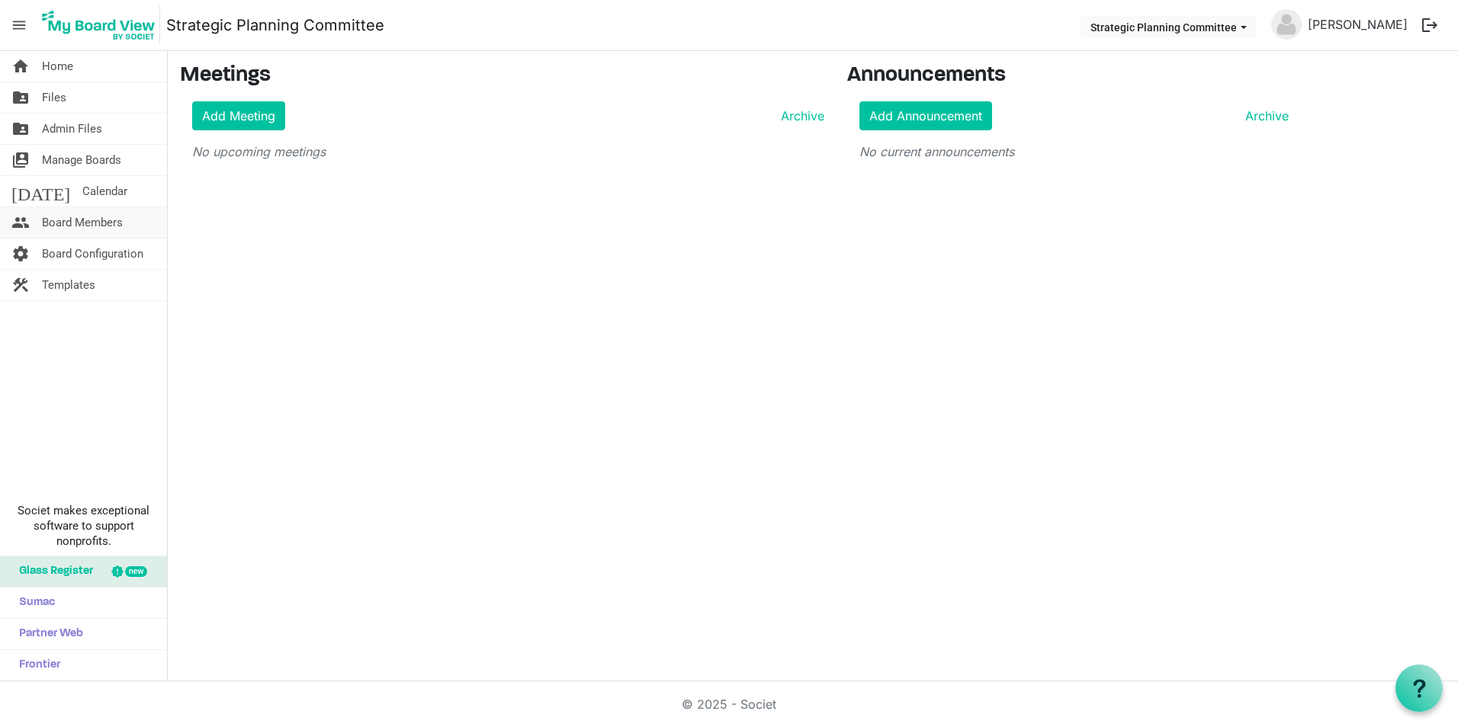
click at [79, 232] on span "Board Members" at bounding box center [82, 222] width 81 height 30
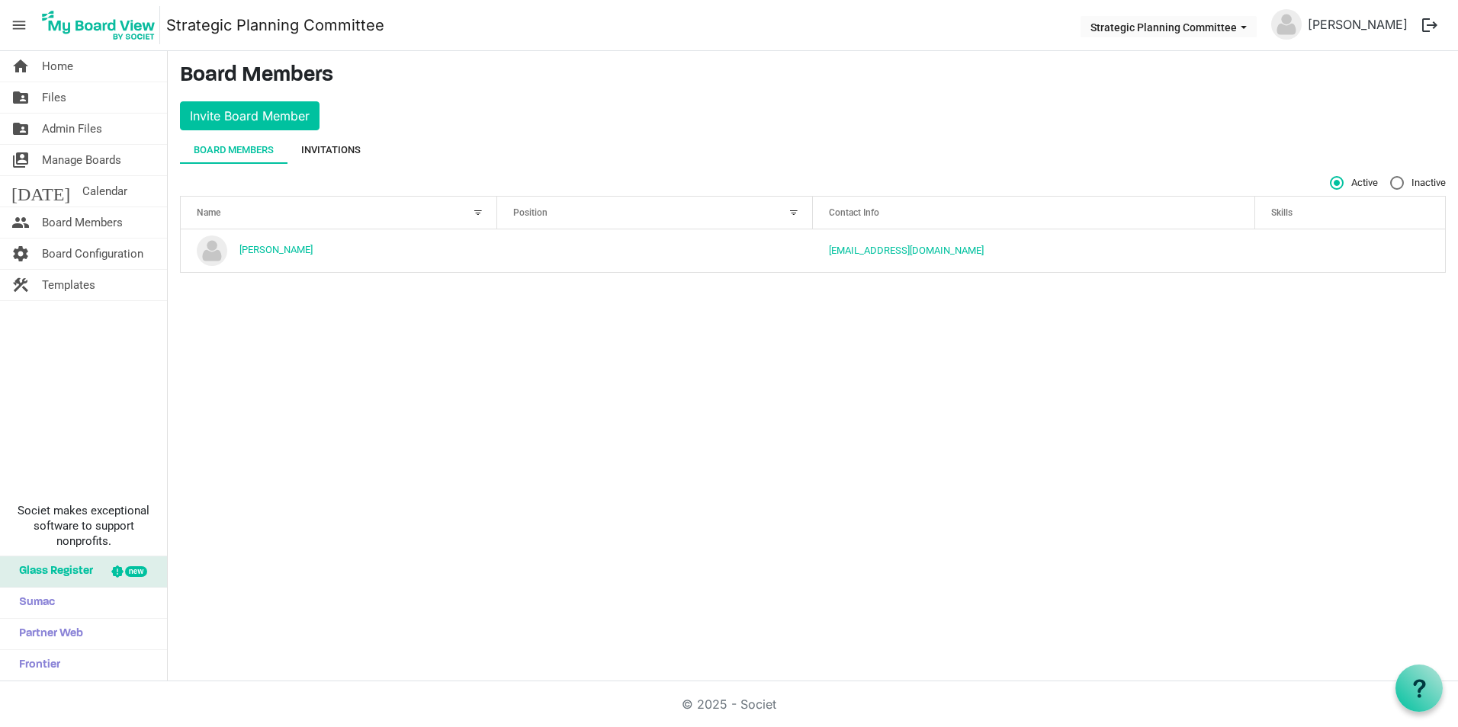
click at [362, 151] on div "Invitations" at bounding box center [330, 149] width 87 height 27
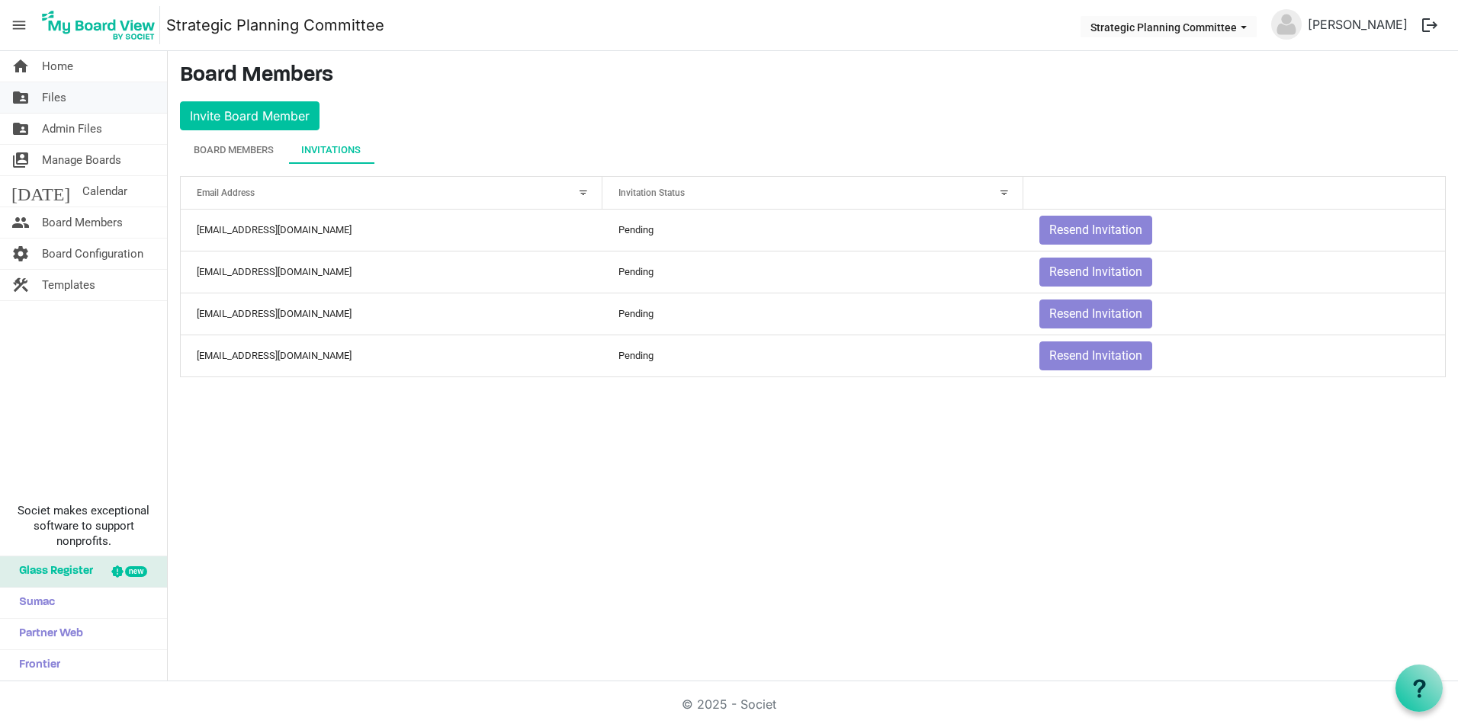
click at [107, 105] on link "folder_shared Files" at bounding box center [83, 97] width 167 height 30
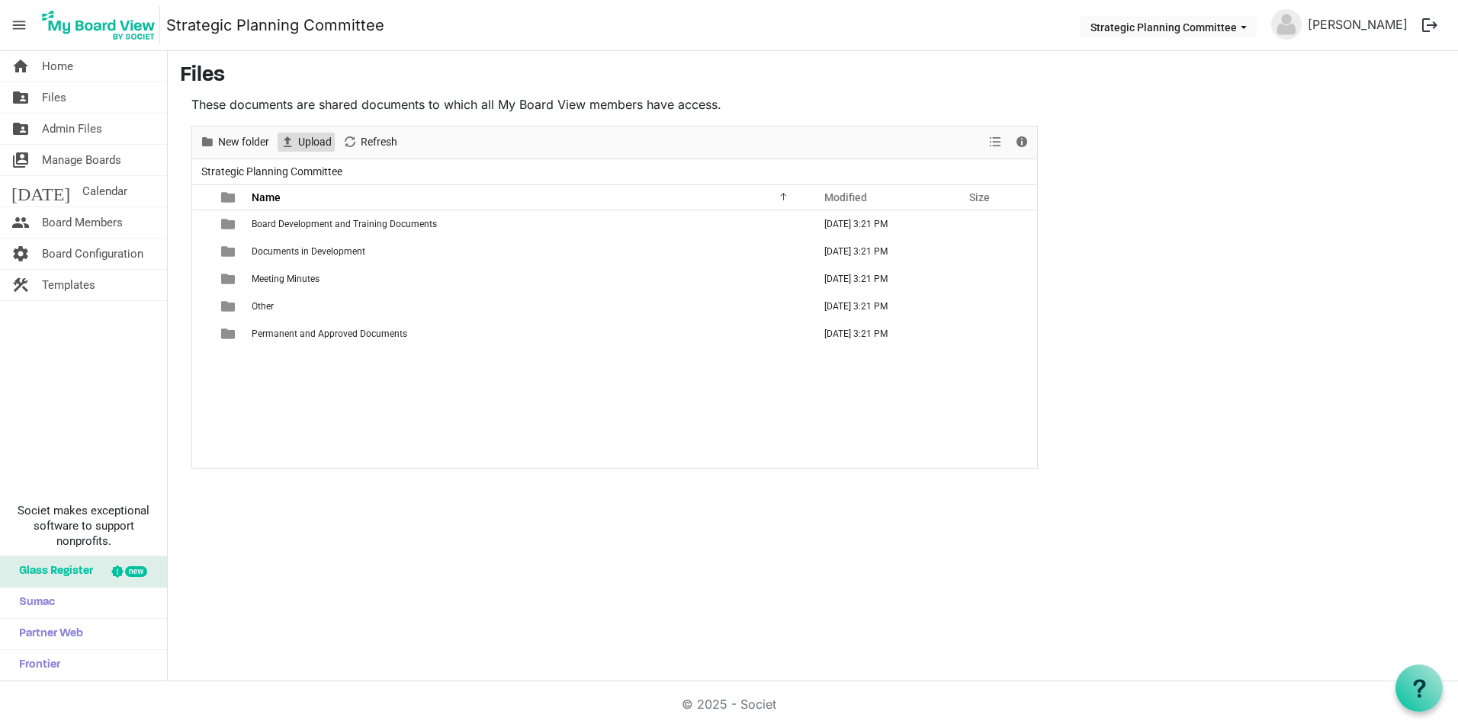
click at [318, 139] on span "Upload" at bounding box center [315, 142] width 37 height 19
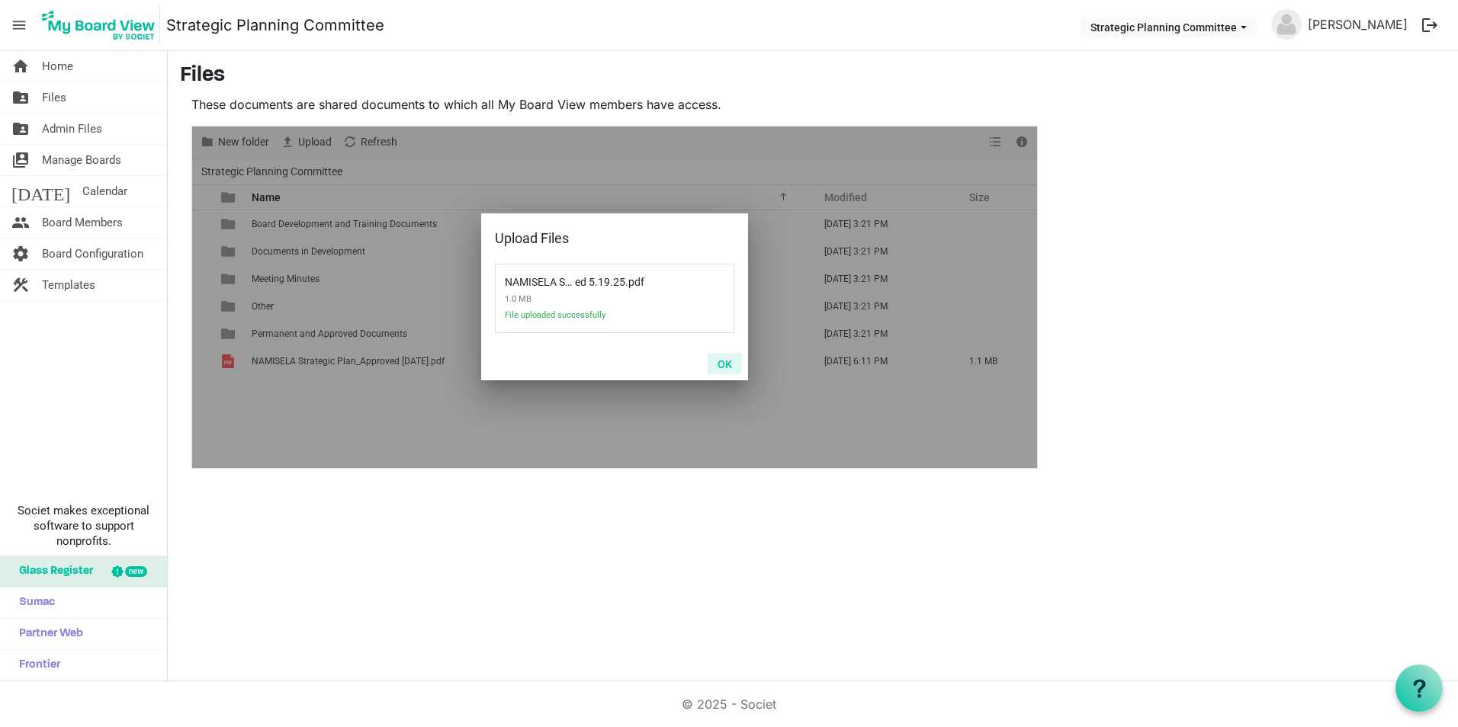
click at [729, 363] on button "OK" at bounding box center [724, 363] width 34 height 21
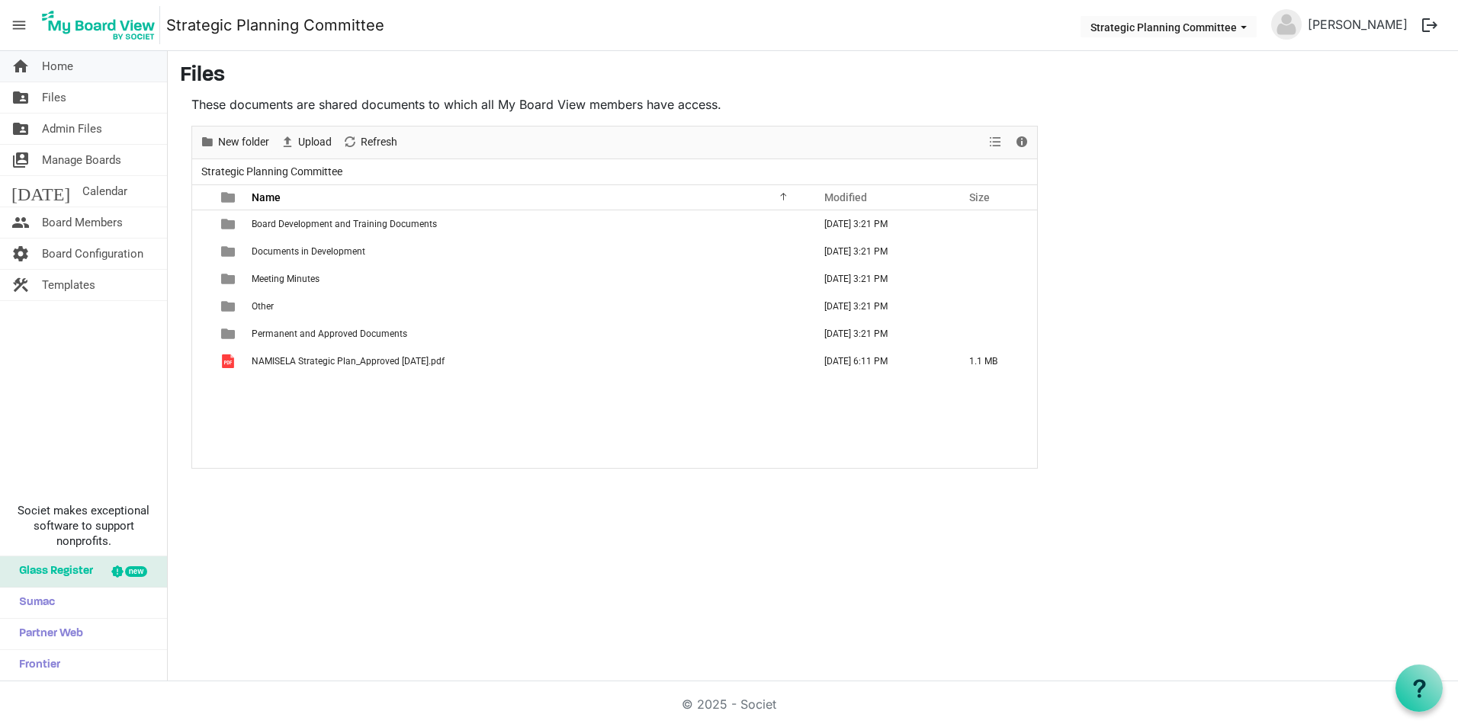
click at [110, 75] on link "home Home" at bounding box center [83, 66] width 167 height 30
